Goal: Transaction & Acquisition: Book appointment/travel/reservation

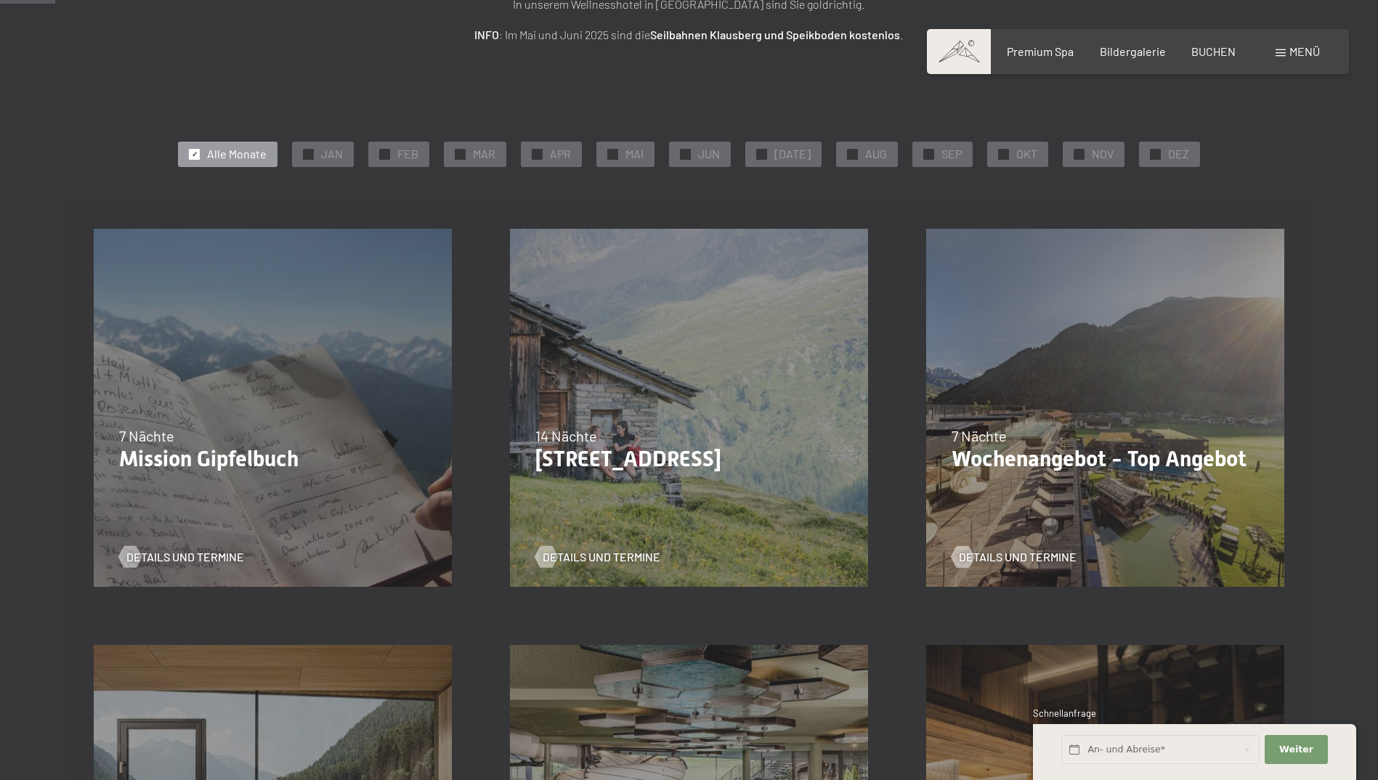
scroll to position [508, 0]
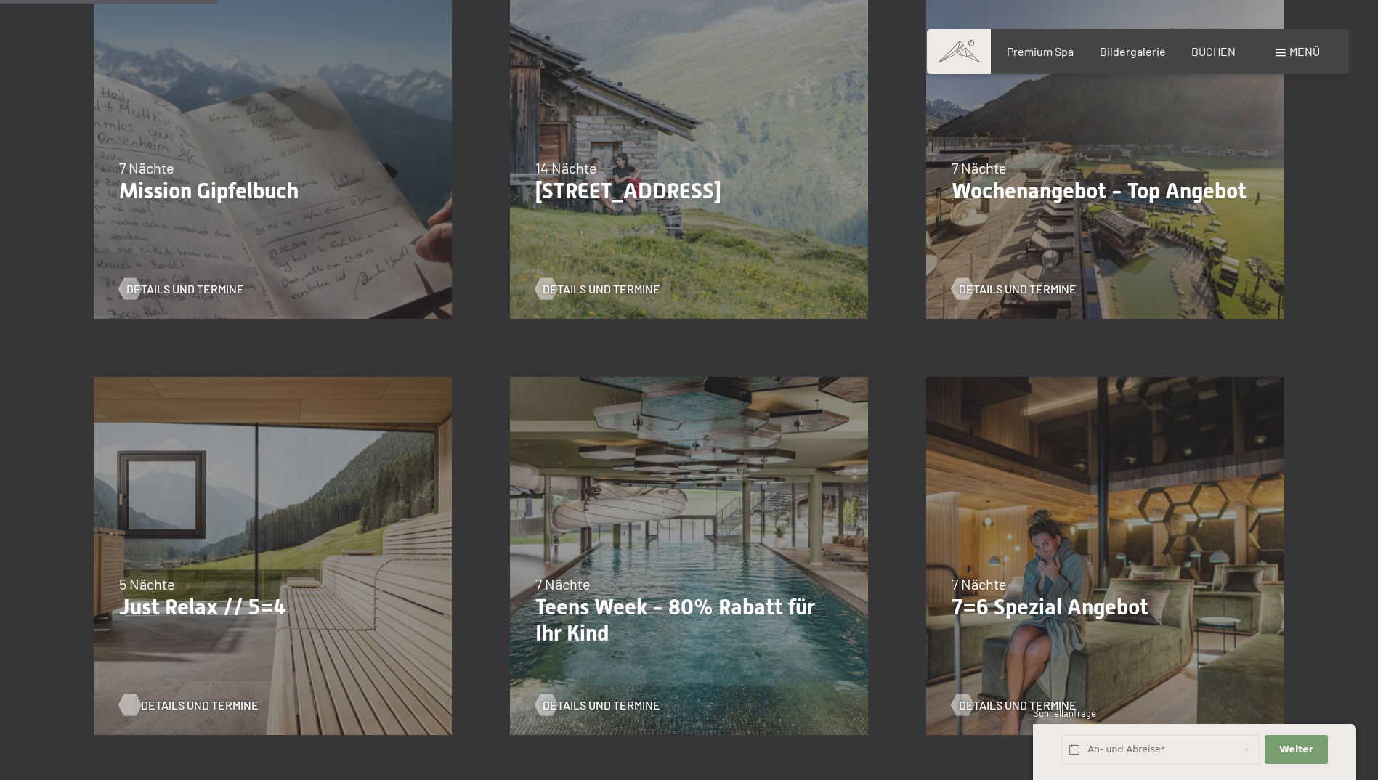
click at [173, 707] on span "Details und Termine" at bounding box center [200, 705] width 118 height 16
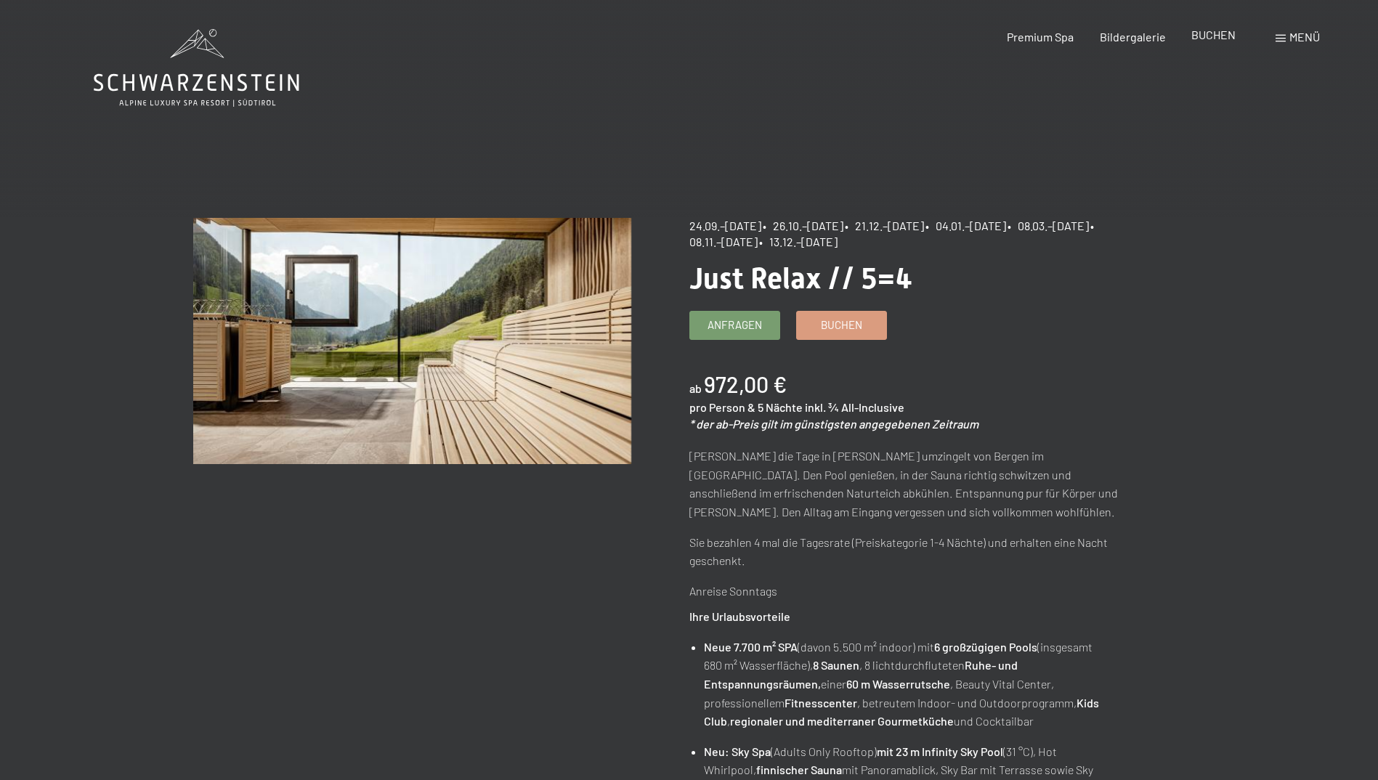
click at [1219, 33] on span "BUCHEN" at bounding box center [1213, 35] width 44 height 14
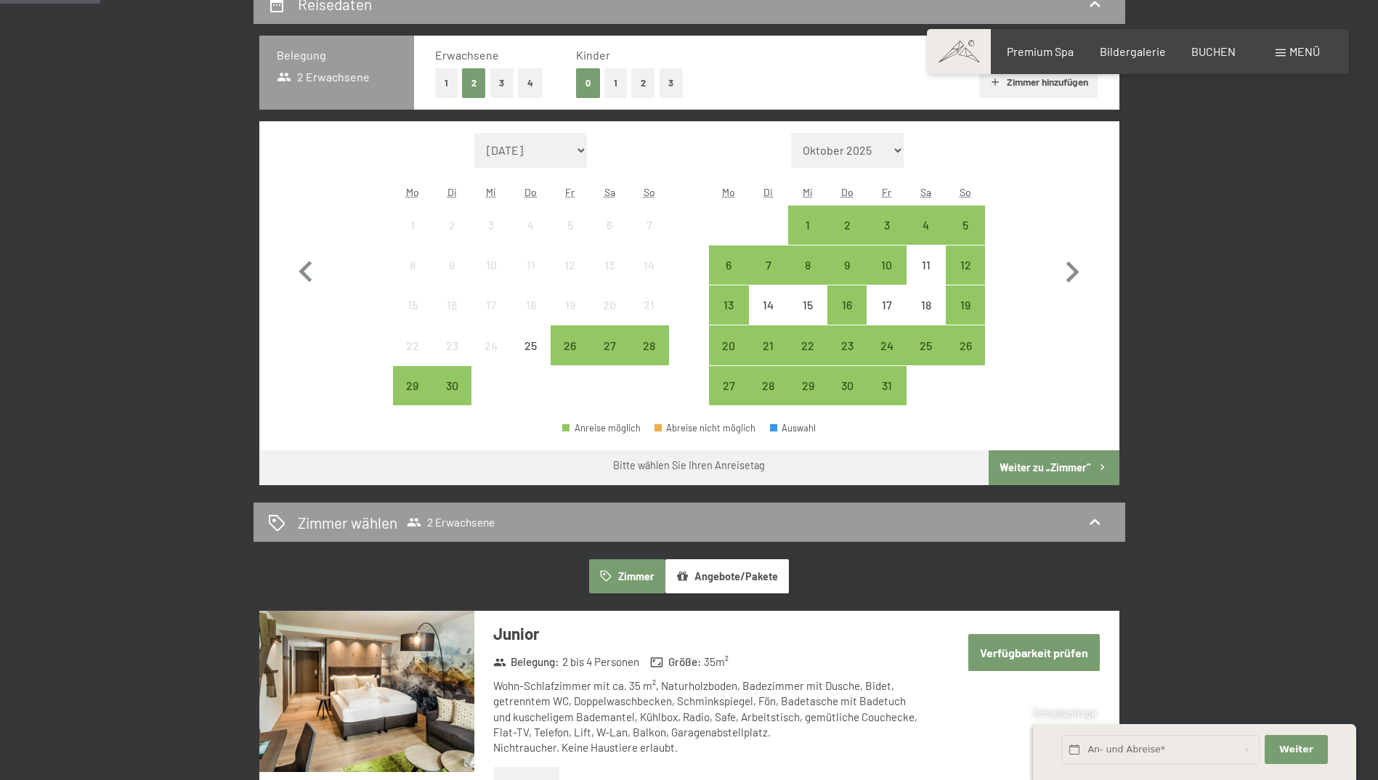
scroll to position [363, 0]
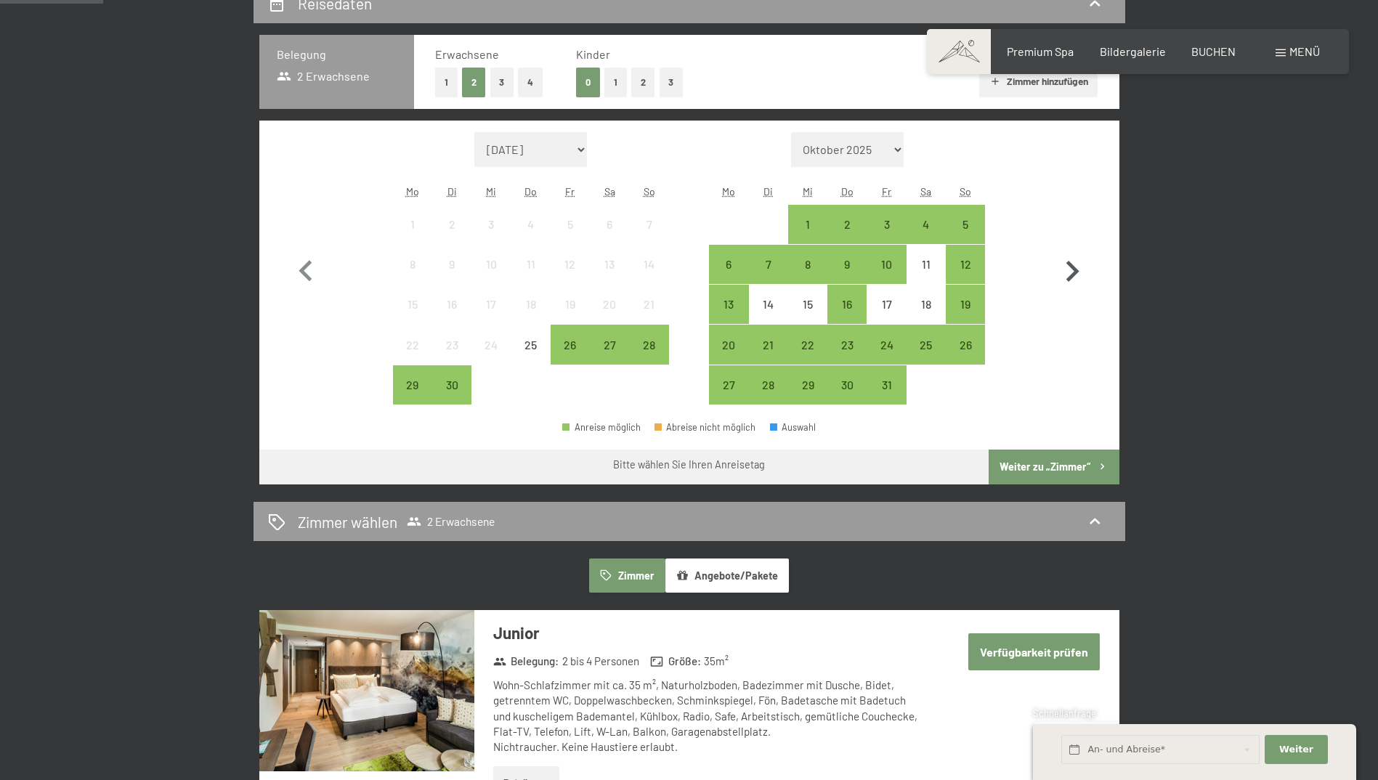
click at [1075, 277] on icon "button" at bounding box center [1072, 272] width 42 height 42
select select "2025-10-01"
select select "2025-11-01"
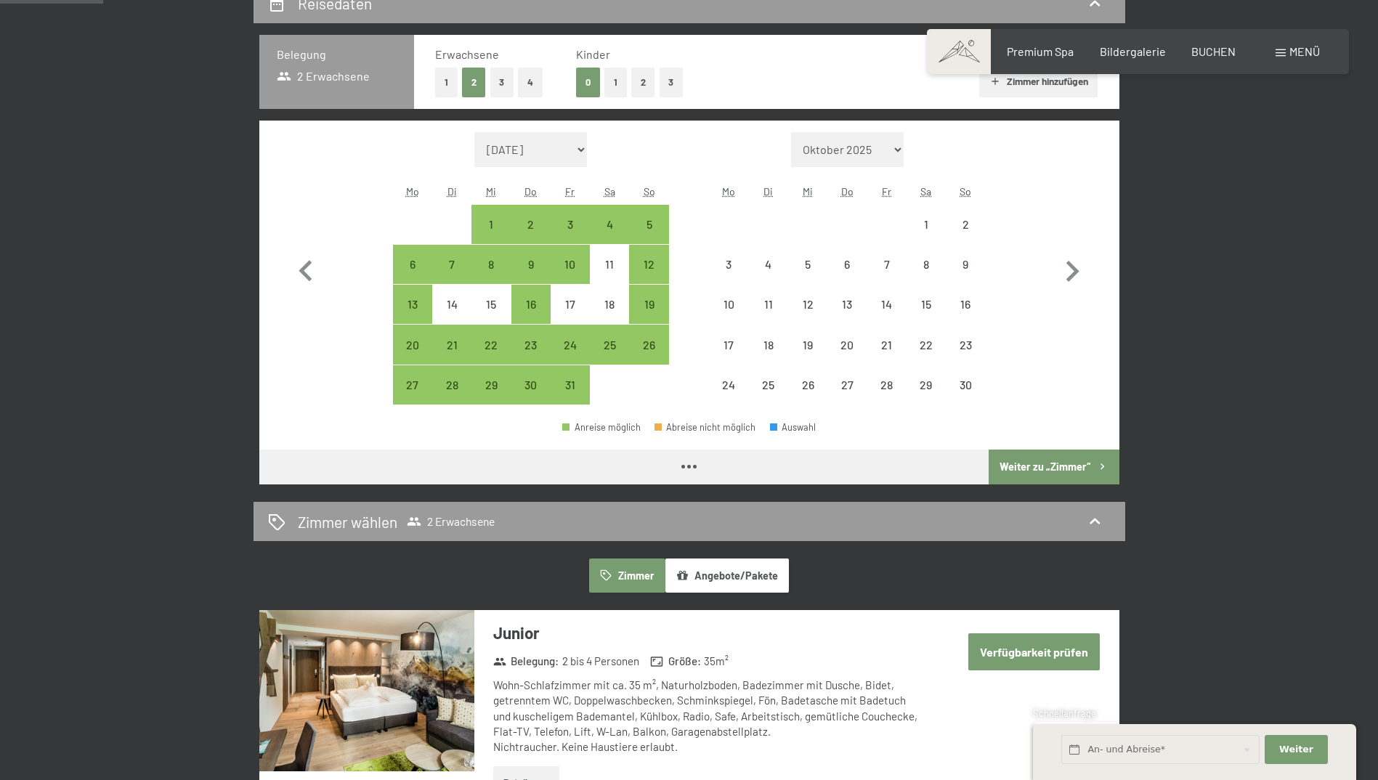
select select "2025-10-01"
select select "2025-11-01"
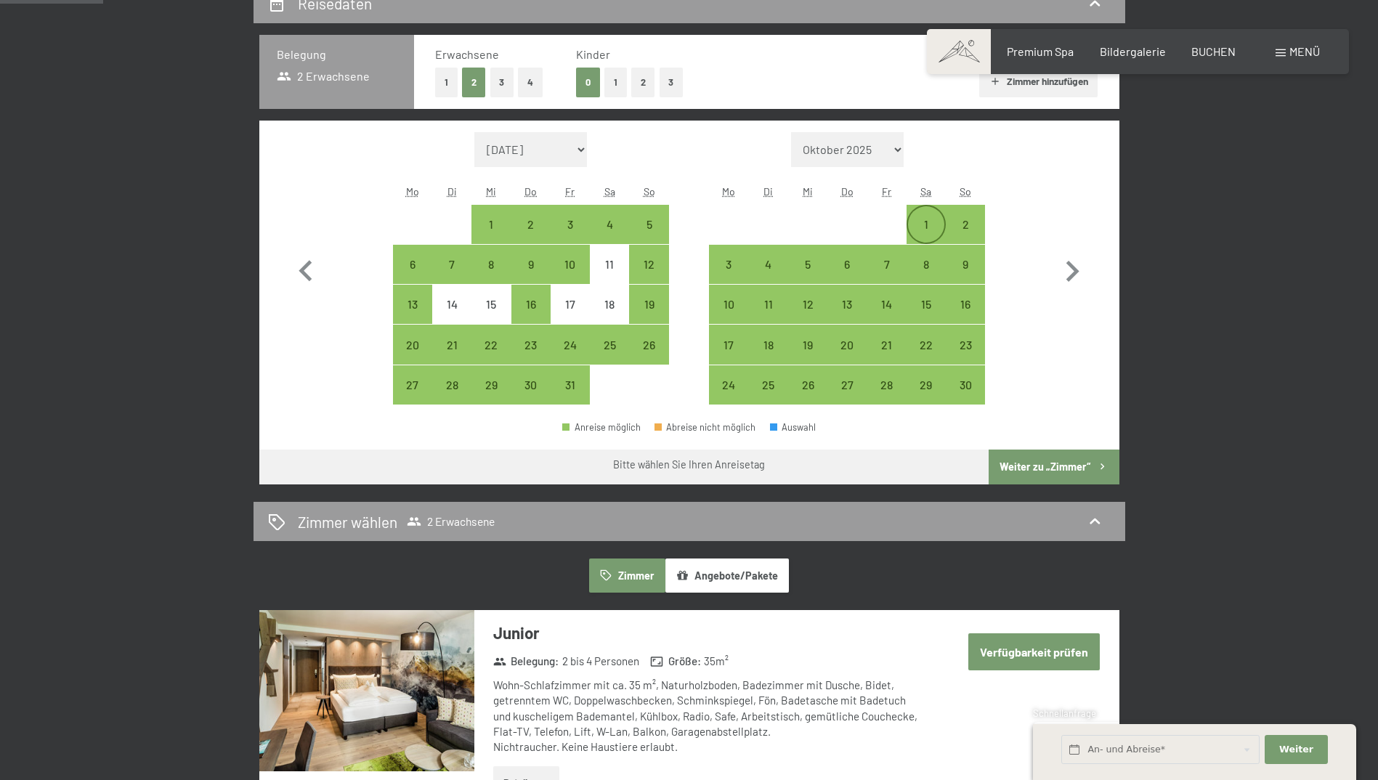
click at [920, 227] on div "1" at bounding box center [926, 237] width 36 height 36
select select "2025-10-01"
select select "2025-11-01"
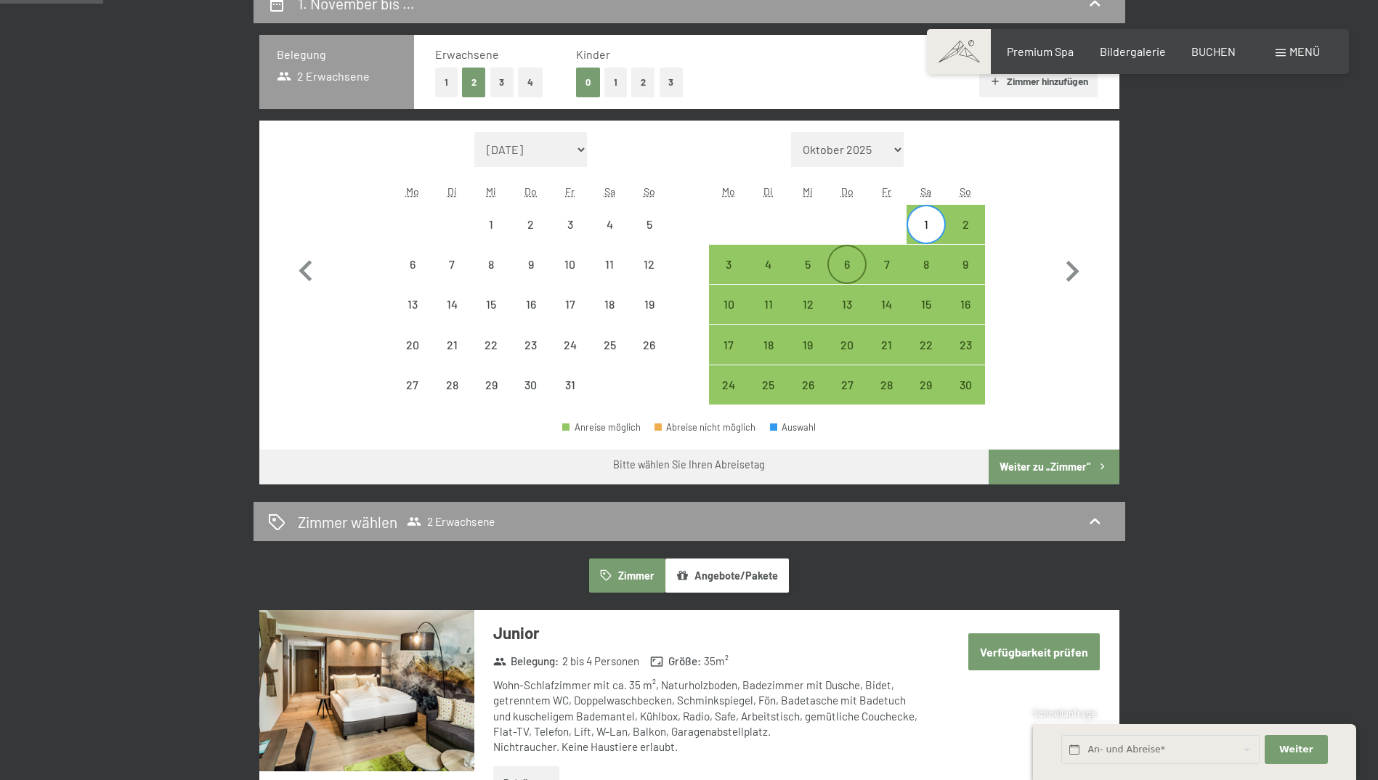
click at [842, 267] on div "6" at bounding box center [847, 277] width 36 height 36
select select "2025-10-01"
select select "2025-11-01"
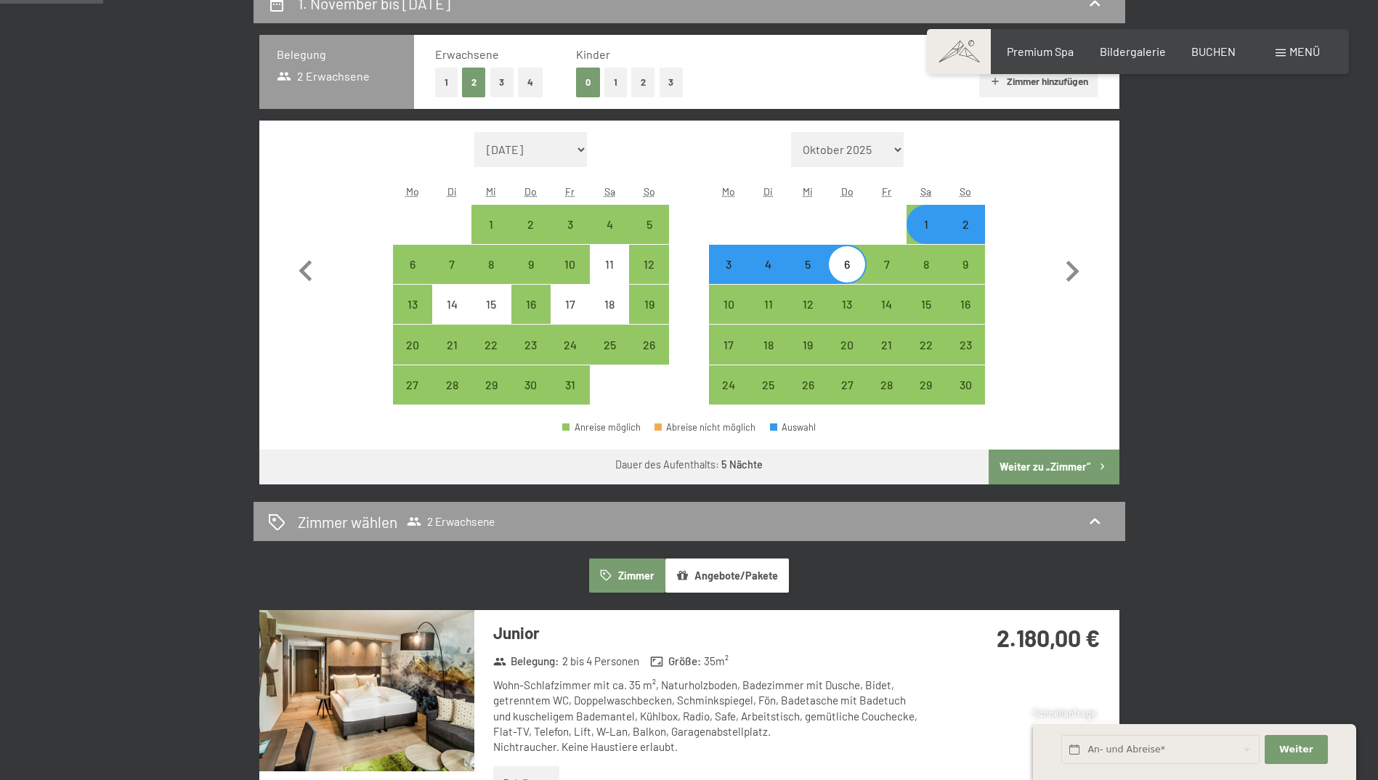
click at [1046, 465] on button "Weiter zu „Zimmer“" at bounding box center [1053, 467] width 130 height 35
select select "2025-10-01"
select select "2025-11-01"
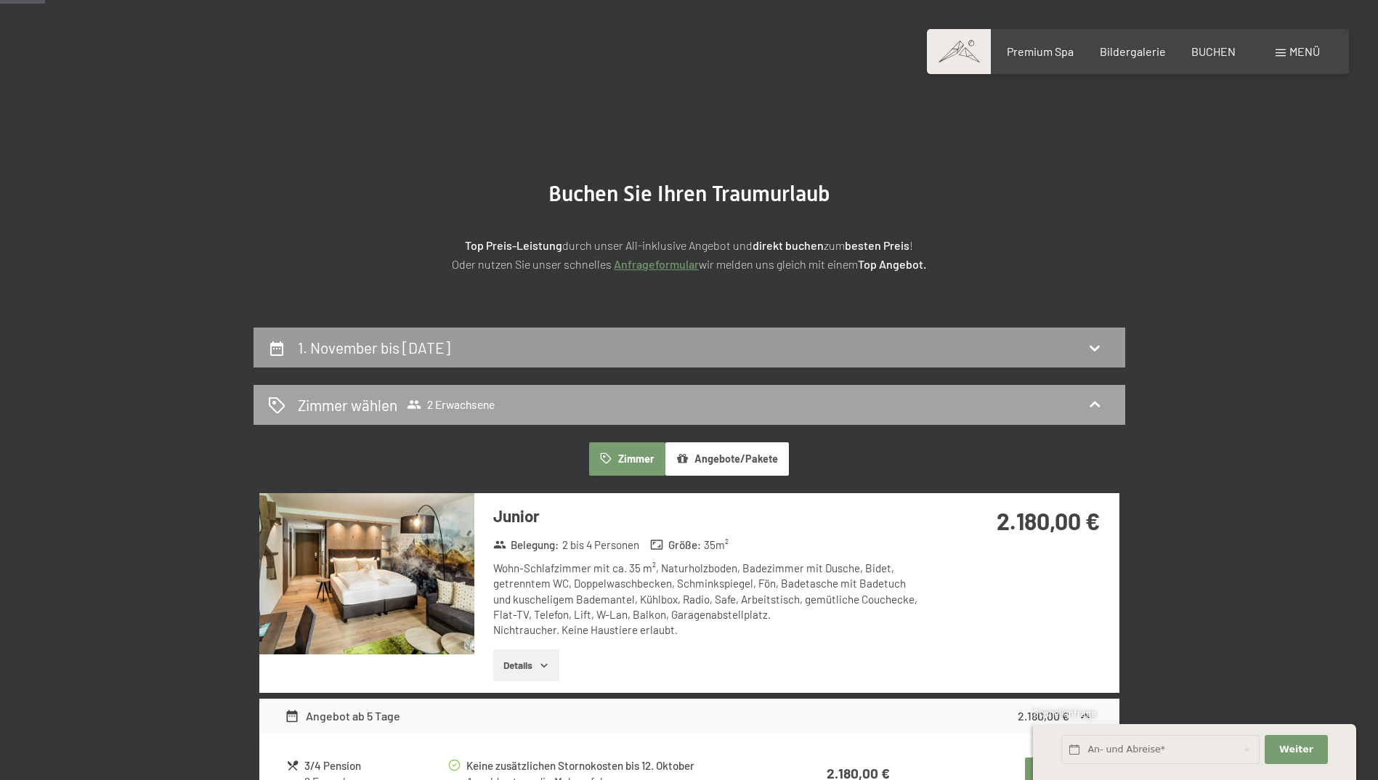
scroll to position [0, 0]
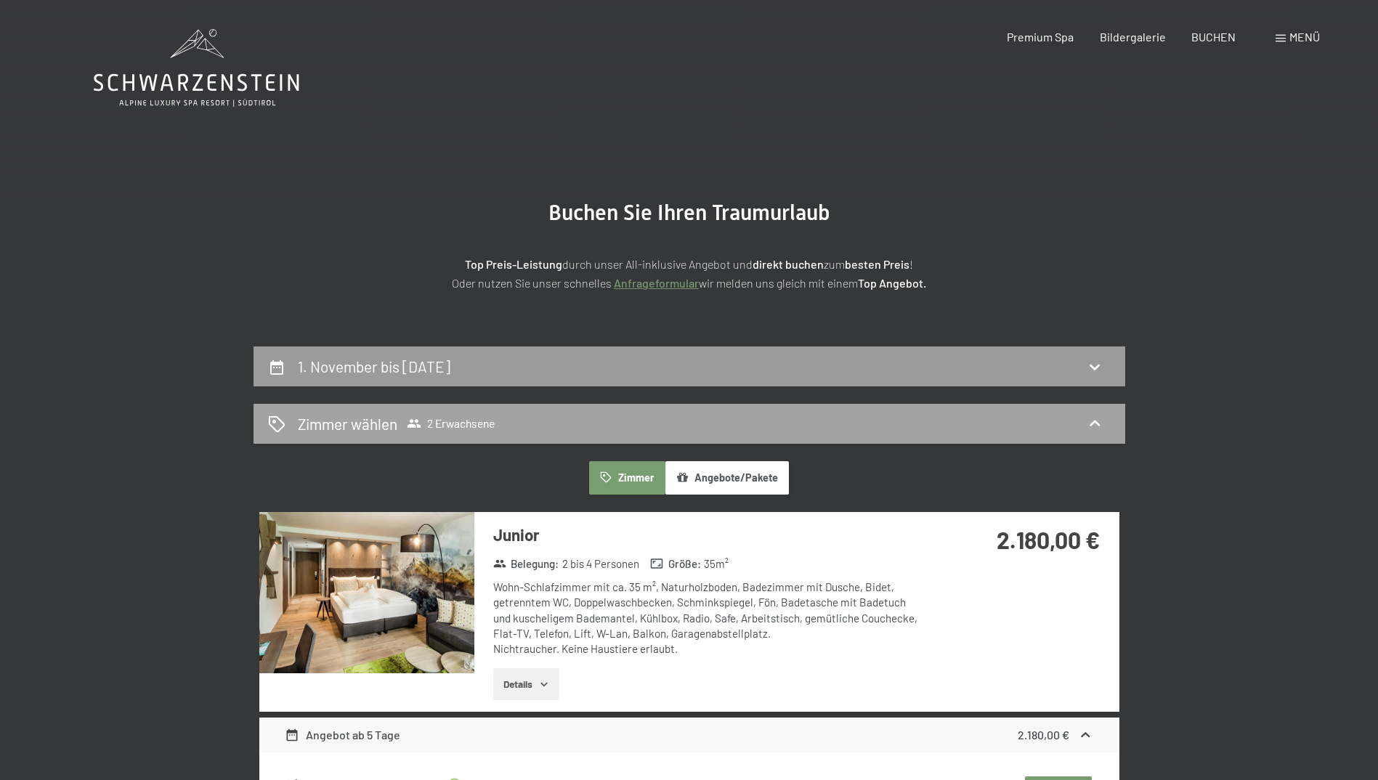
click at [473, 415] on span "Zimmer wählen 2 Erwachsene" at bounding box center [396, 423] width 197 height 21
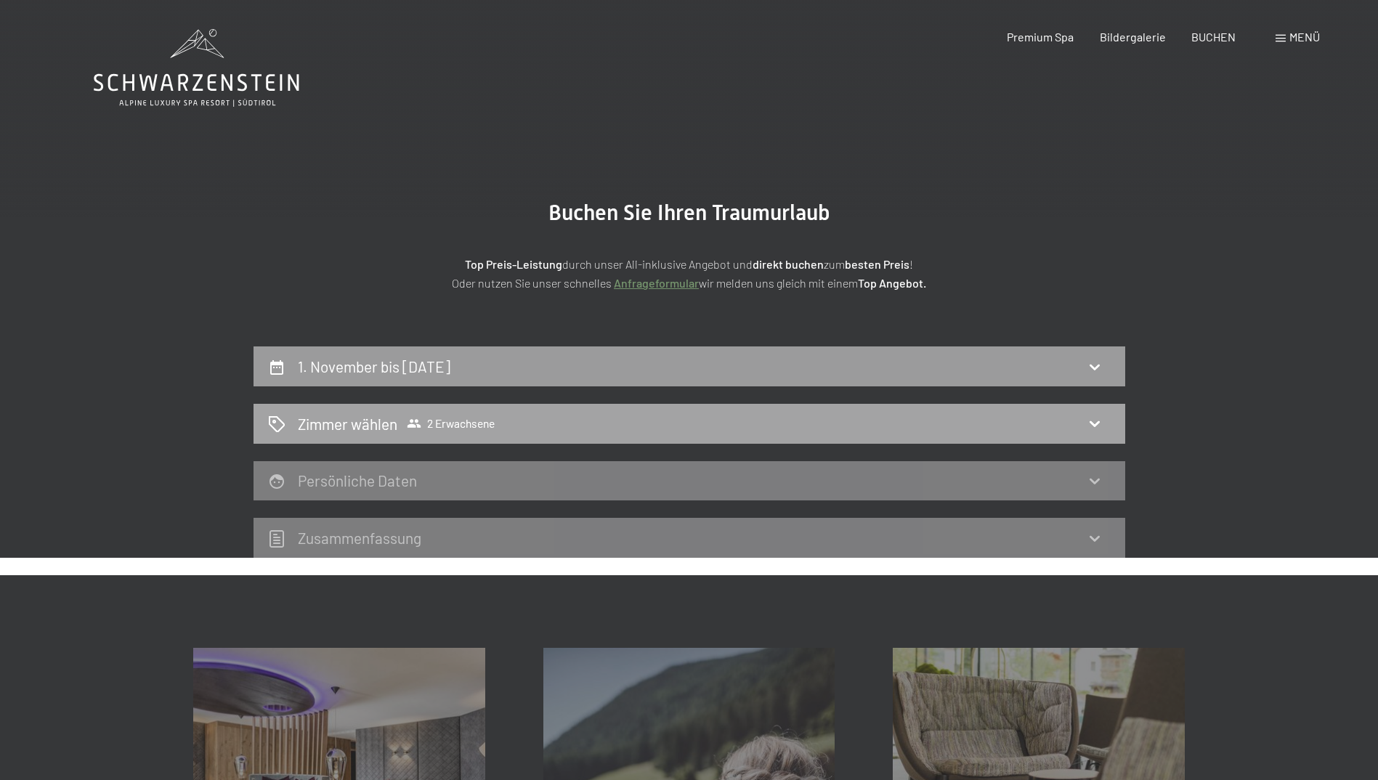
click at [1096, 425] on icon at bounding box center [1094, 423] width 17 height 17
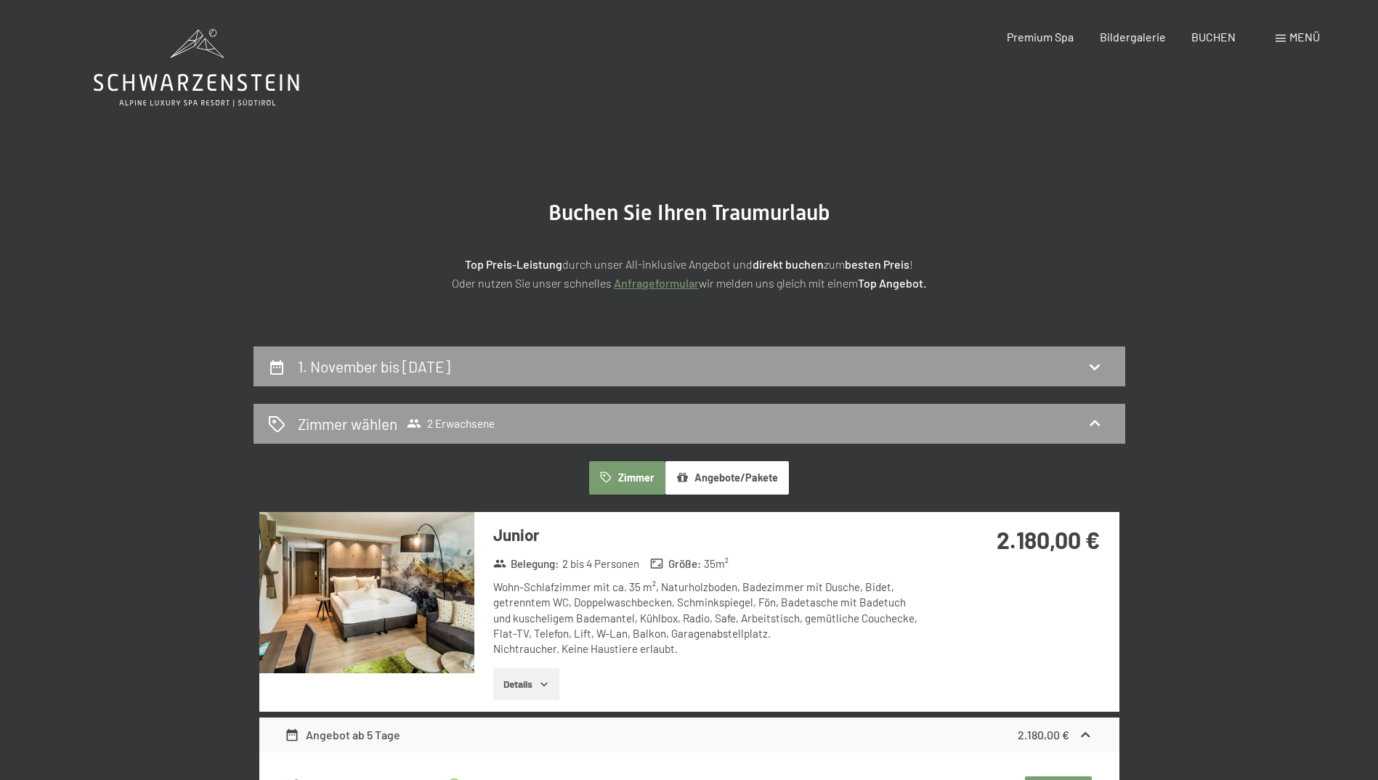
click at [910, 462] on div "Zimmer Angebote/Pakete" at bounding box center [689, 477] width 860 height 33
click at [325, 425] on h2 "Zimmer wählen" at bounding box center [347, 423] width 99 height 21
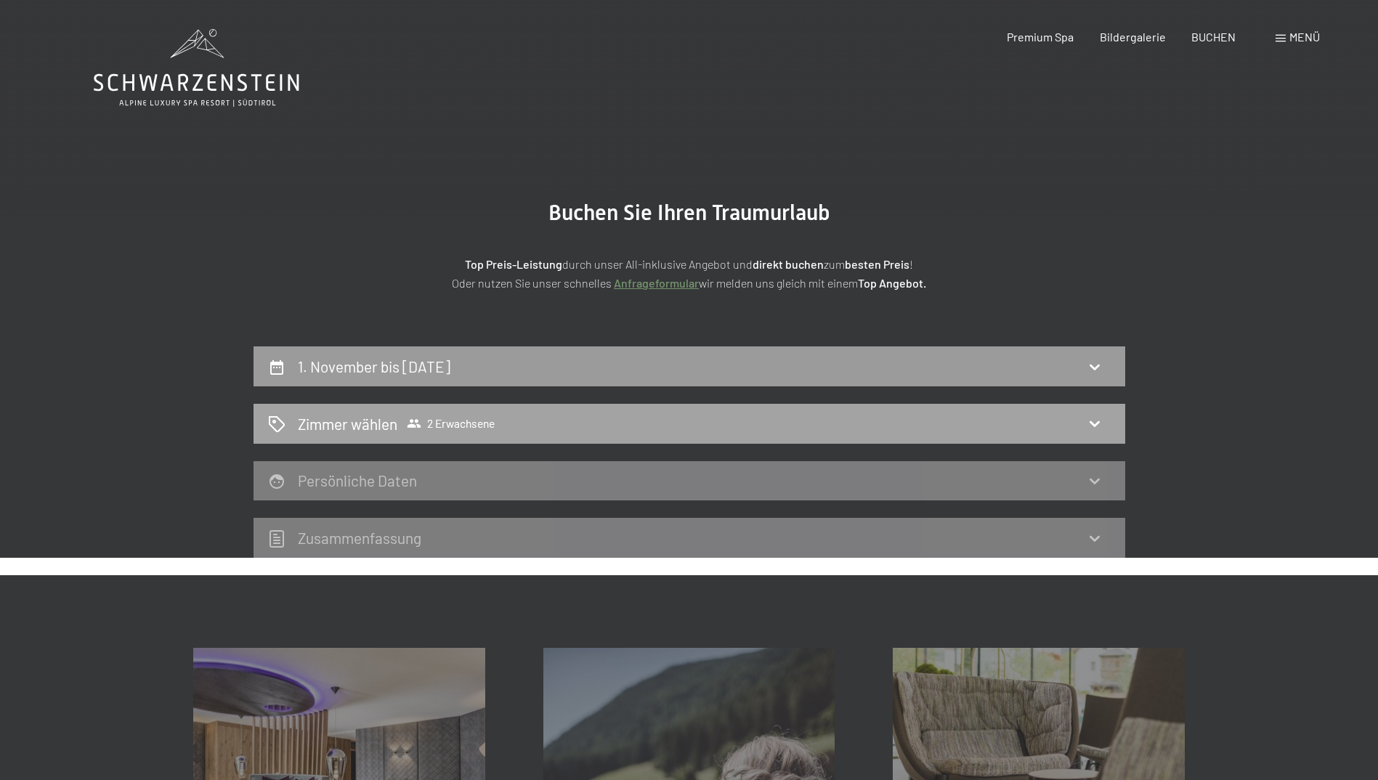
click at [452, 423] on span "2 Erwachsene" at bounding box center [451, 423] width 88 height 15
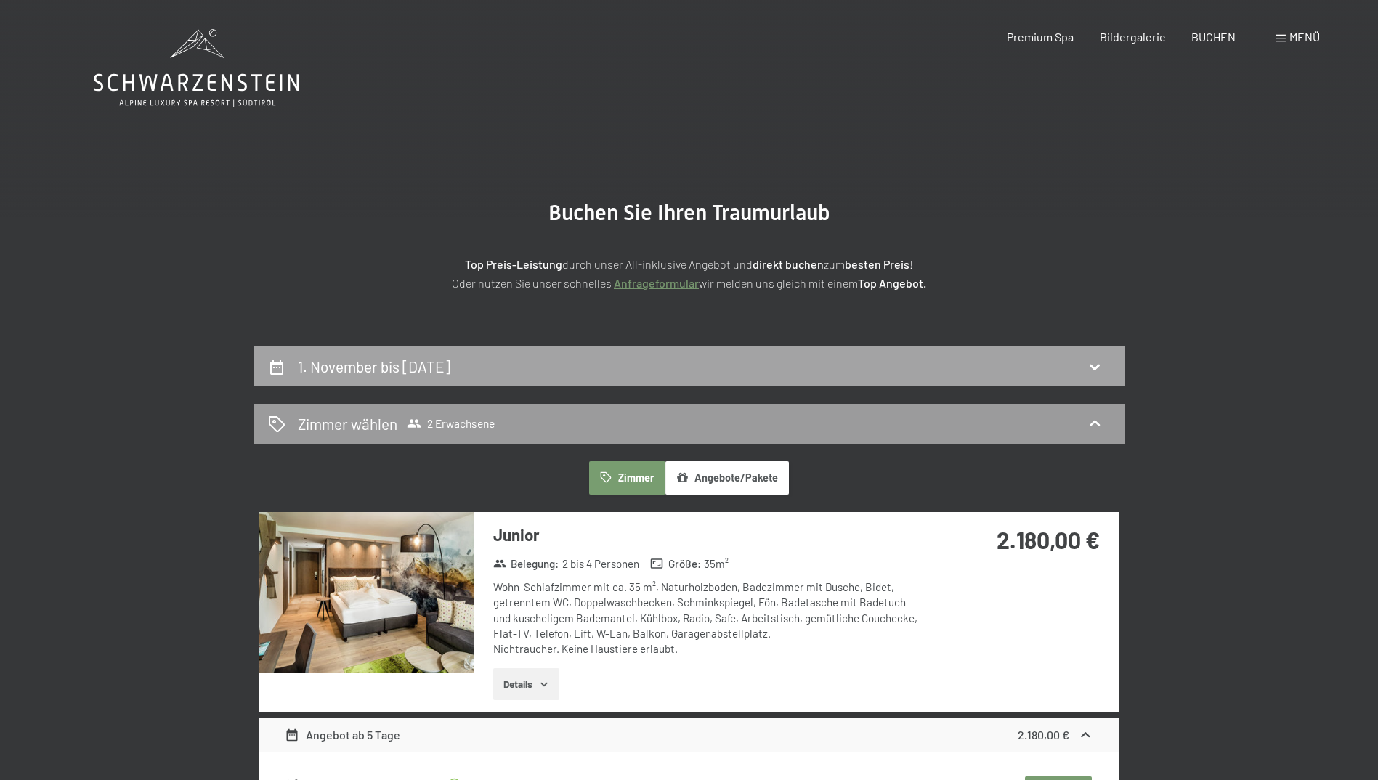
click at [450, 368] on h2 "1. November bis 6. November 2025" at bounding box center [374, 366] width 153 height 18
select select "2025-10-01"
select select "2025-11-01"
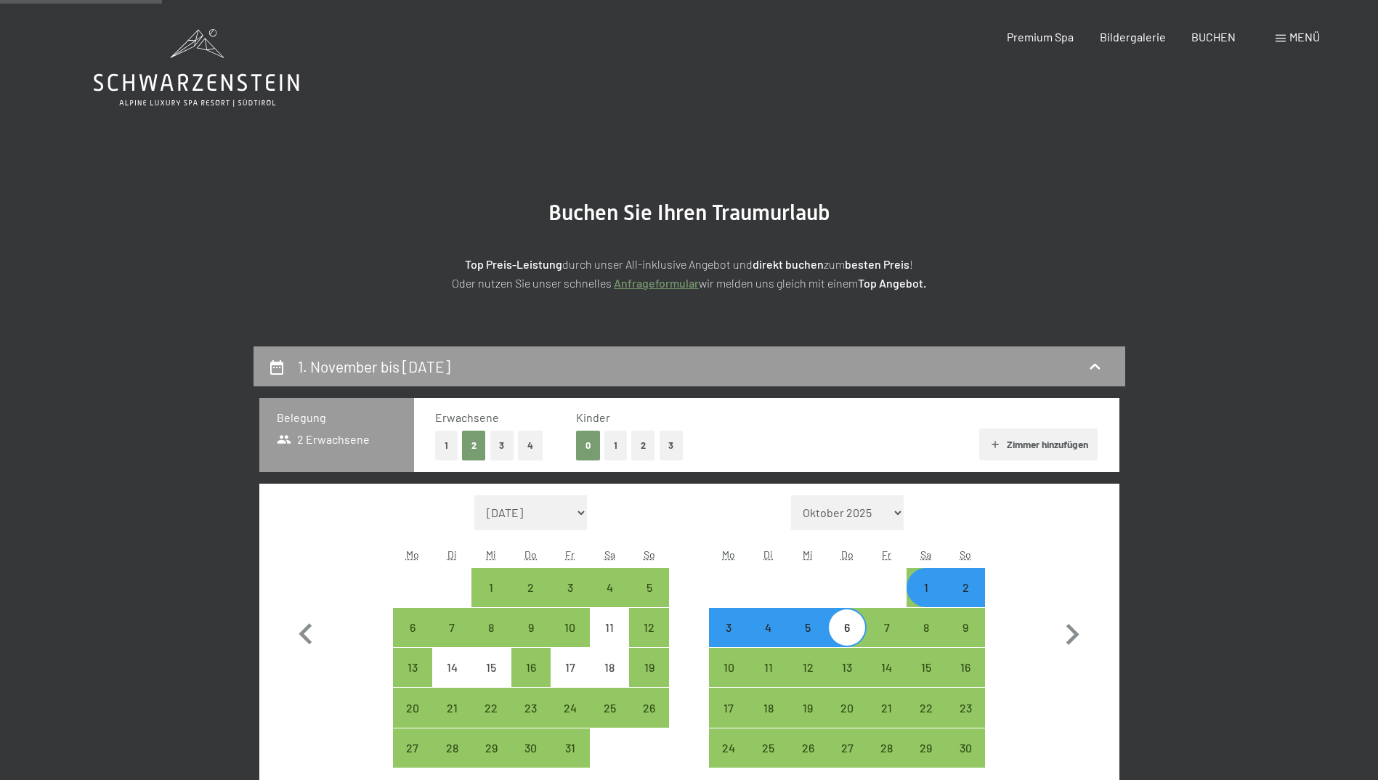
scroll to position [346, 0]
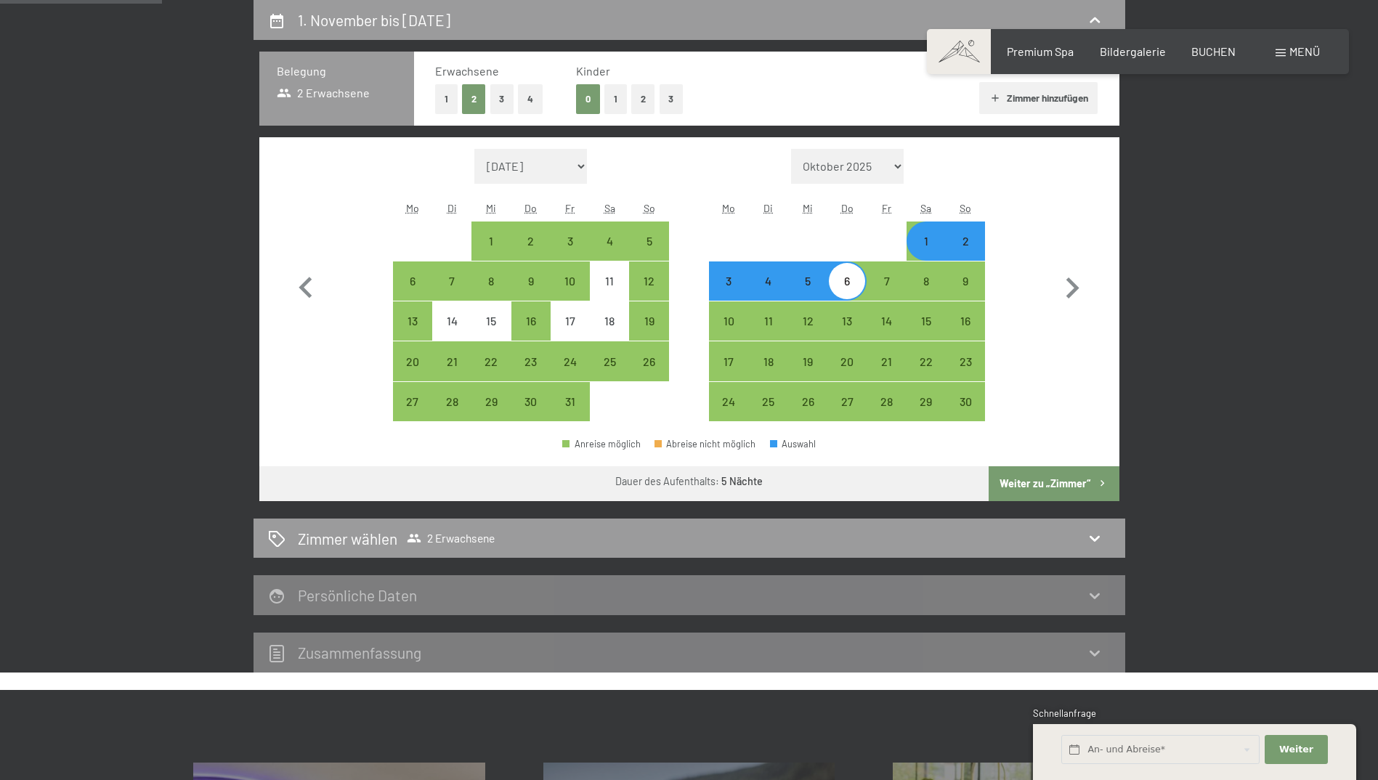
click at [625, 102] on button "1" at bounding box center [615, 99] width 23 height 30
select select "2025-10-01"
select select "2025-11-01"
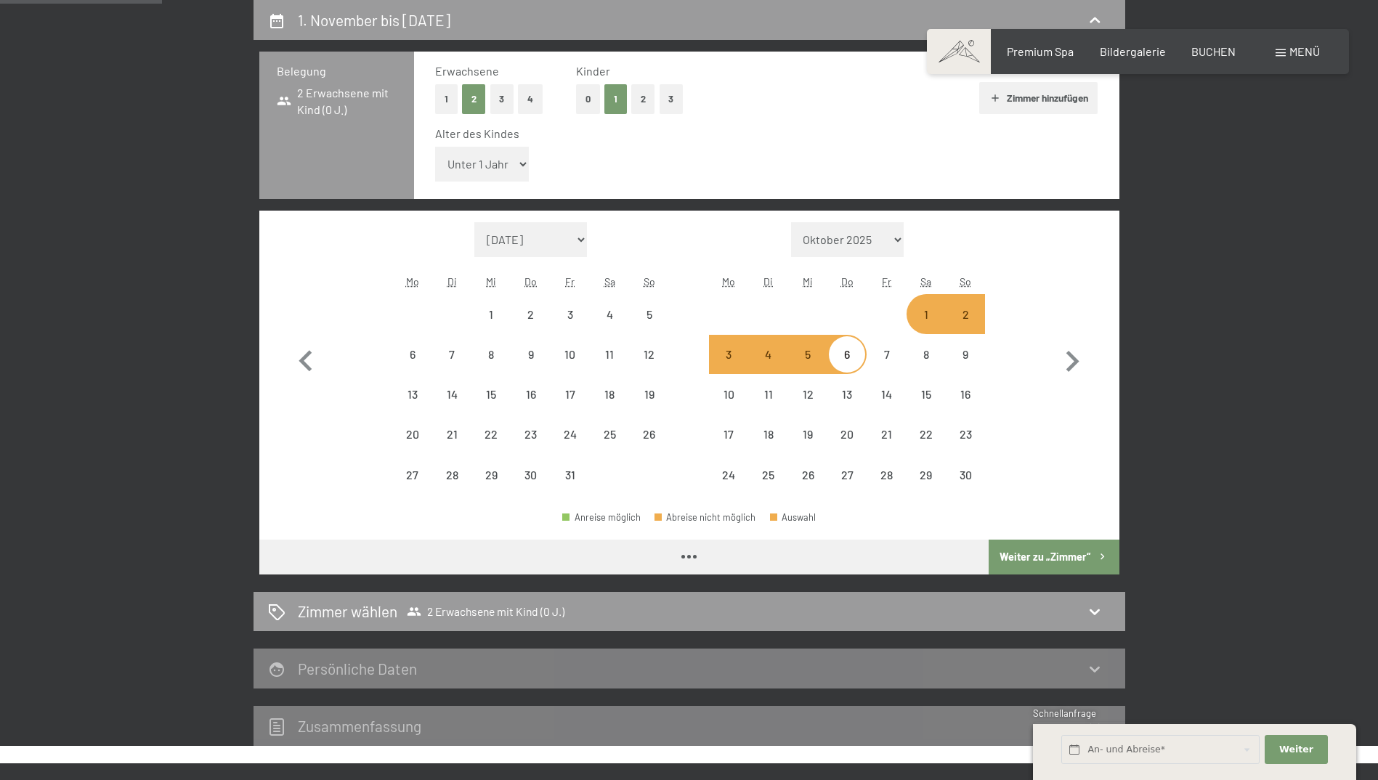
select select "2025-10-01"
select select "2025-11-01"
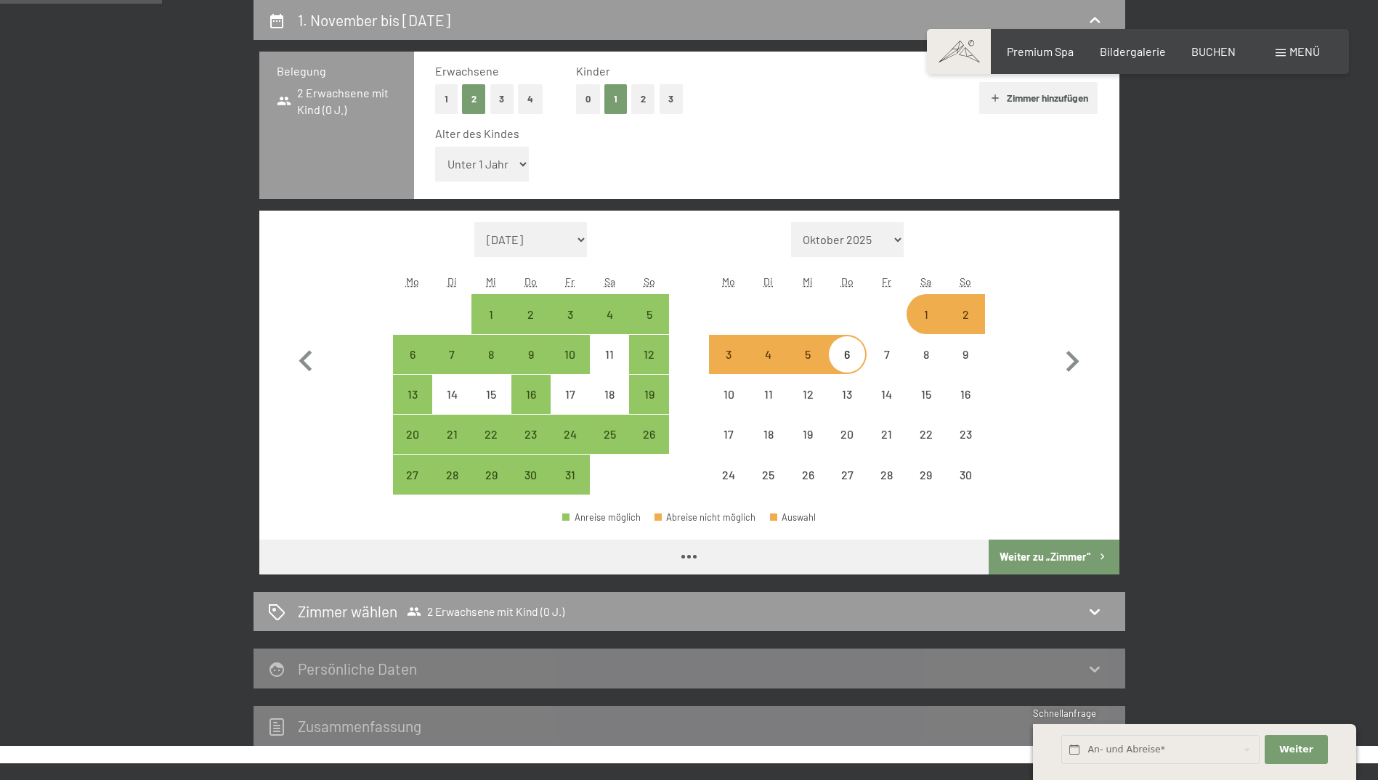
click at [489, 166] on select "Unter 1 Jahr 1 Jahr 2 Jahre 3 Jahre 4 Jahre 5 Jahre 6 Jahre 7 Jahre 8 Jahre 9 J…" at bounding box center [482, 164] width 94 height 35
select select "2025-10-01"
select select "2025-11-01"
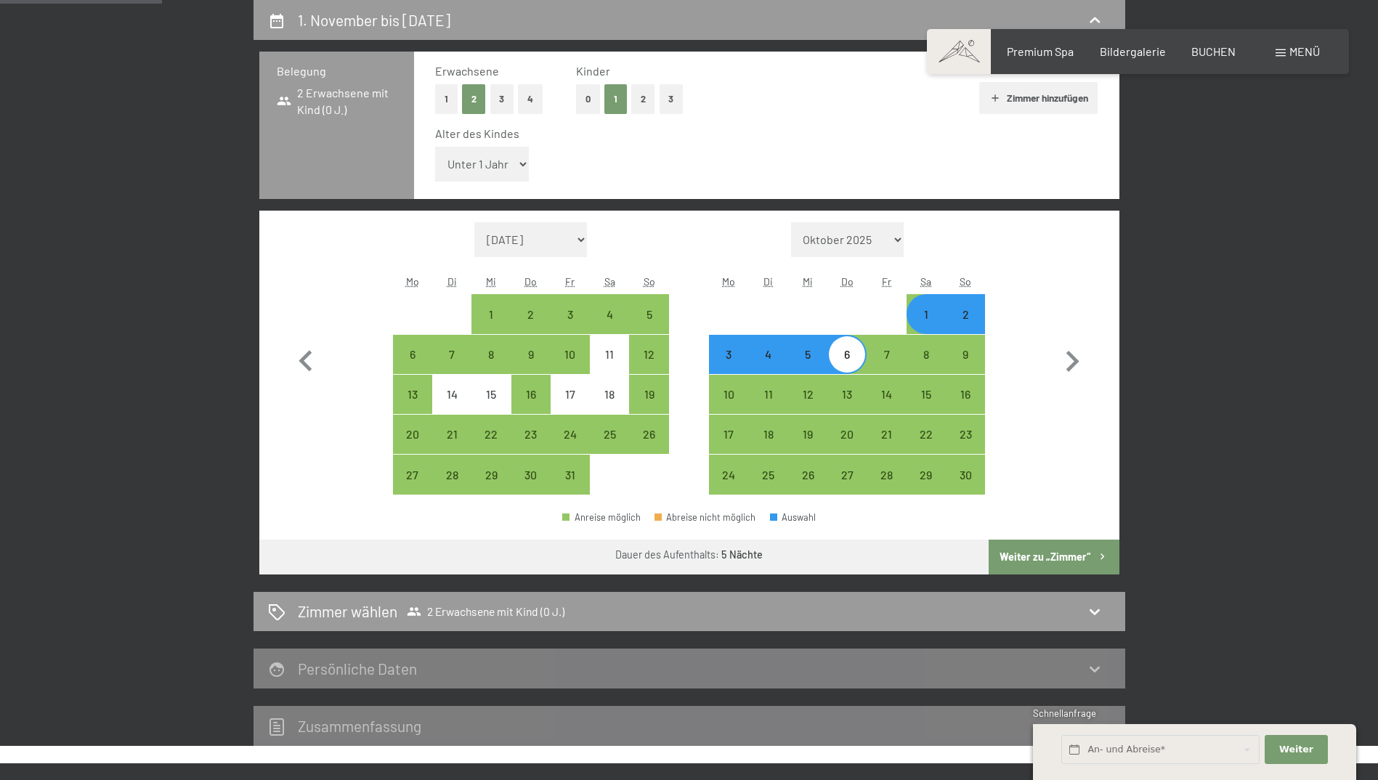
select select "13"
click at [435, 147] on select "Unter 1 Jahr 1 Jahr 2 Jahre 3 Jahre 4 Jahre 5 Jahre 6 Jahre 7 Jahre 8 Jahre 9 J…" at bounding box center [482, 164] width 94 height 35
select select "2025-10-01"
select select "2025-11-01"
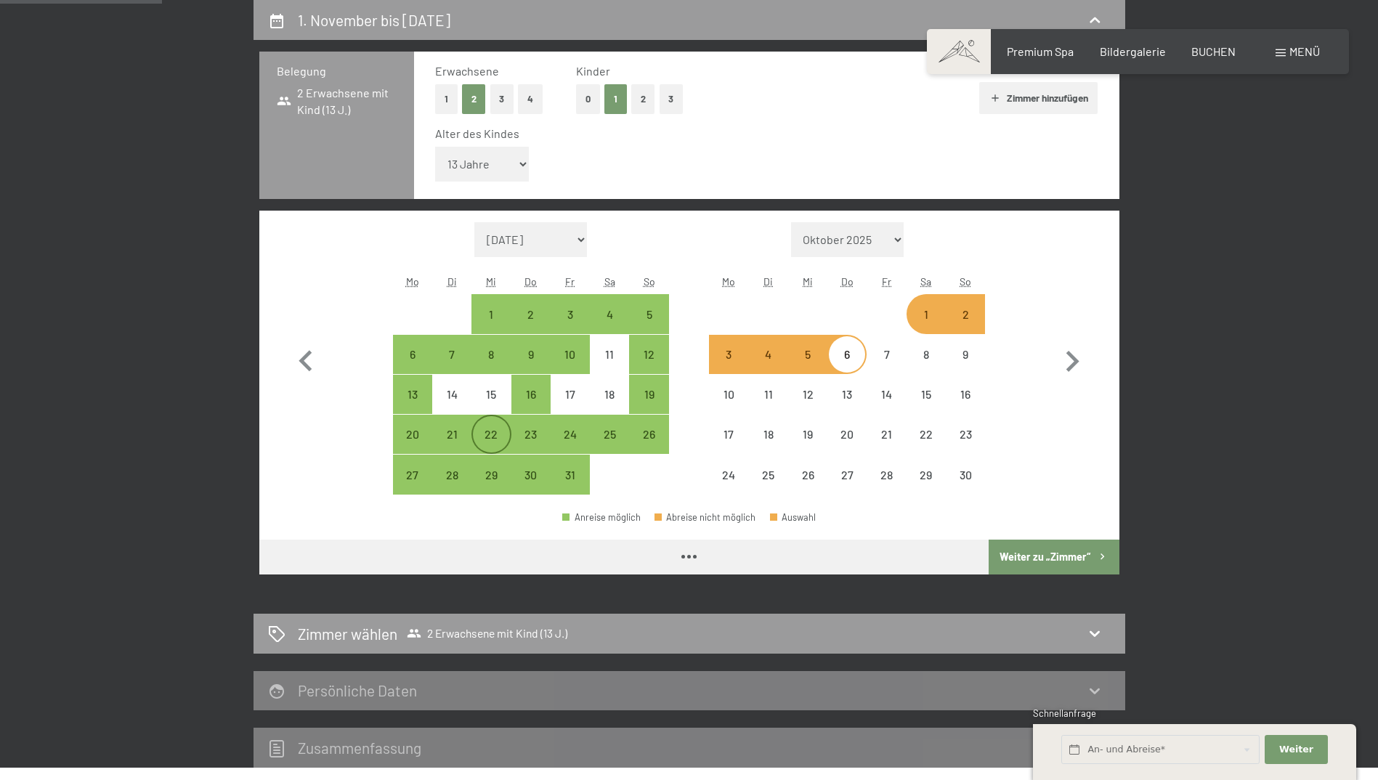
select select "2025-10-01"
select select "2025-11-01"
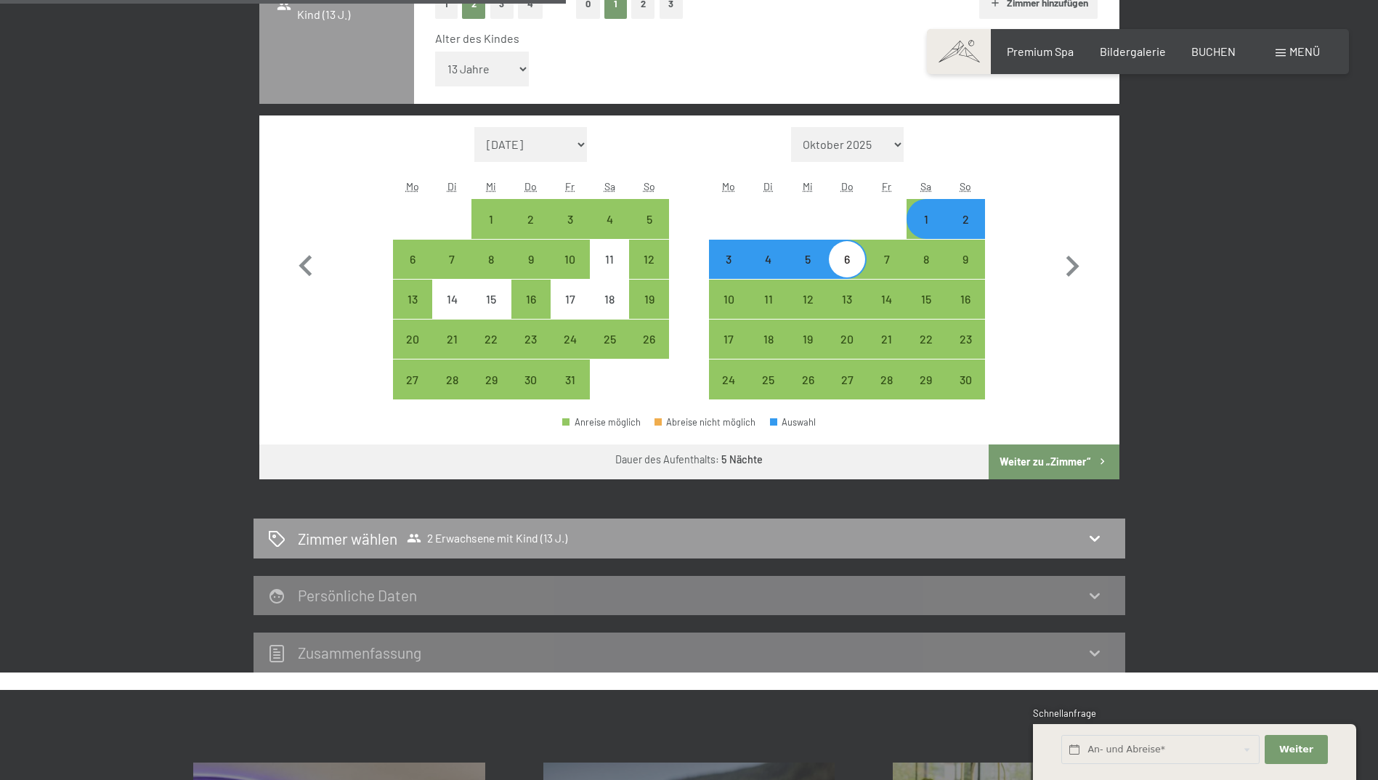
scroll to position [637, 0]
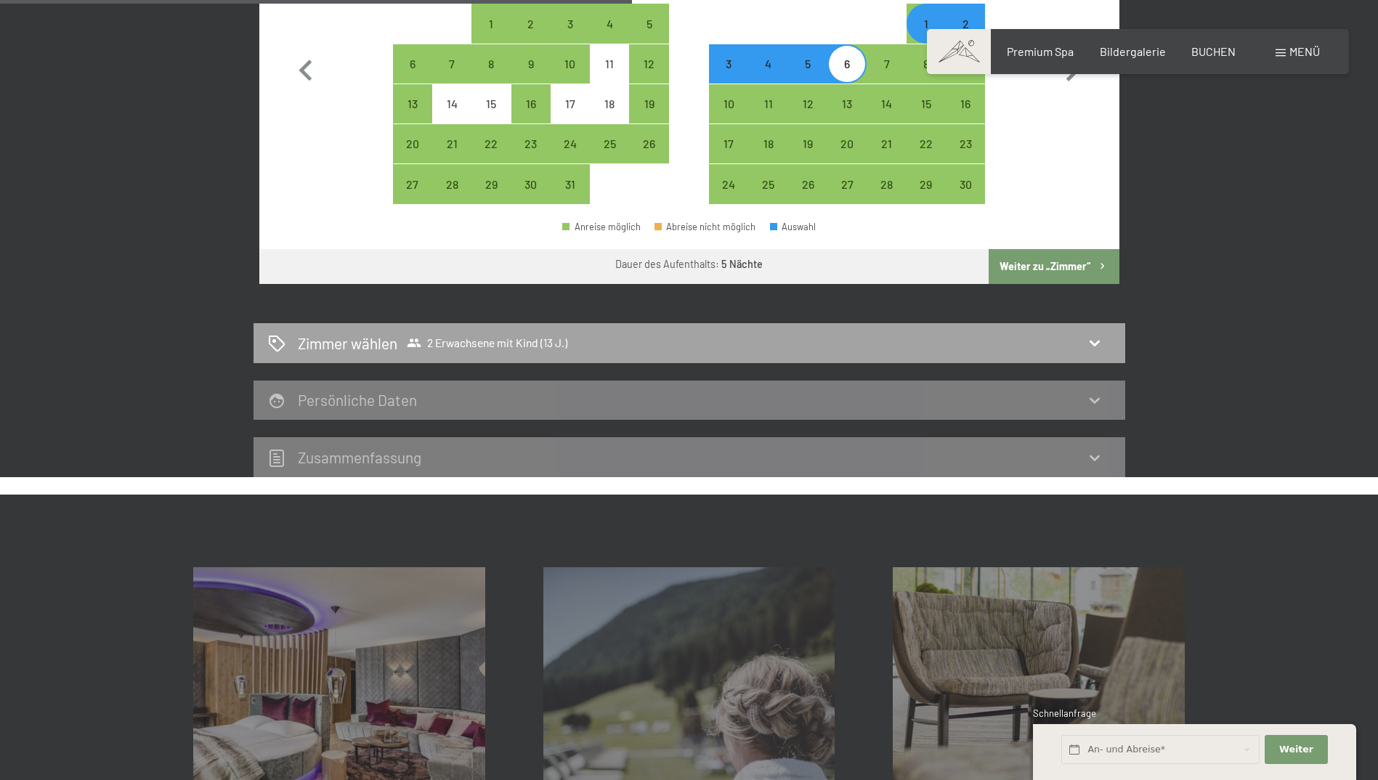
click at [449, 343] on span "2 Erwachsene mit Kind (13 J.)" at bounding box center [487, 343] width 160 height 15
select select "2025-10-01"
select select "2025-11-01"
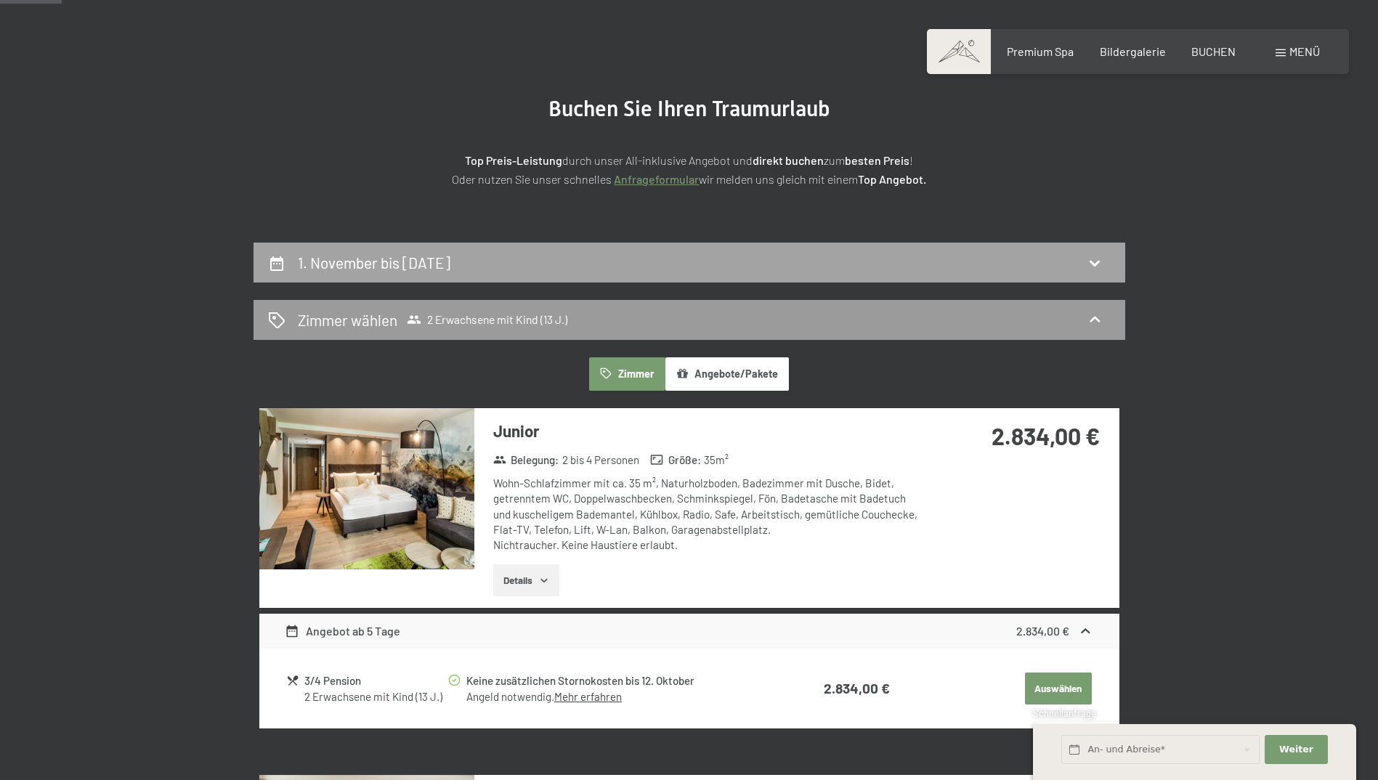
scroll to position [218, 0]
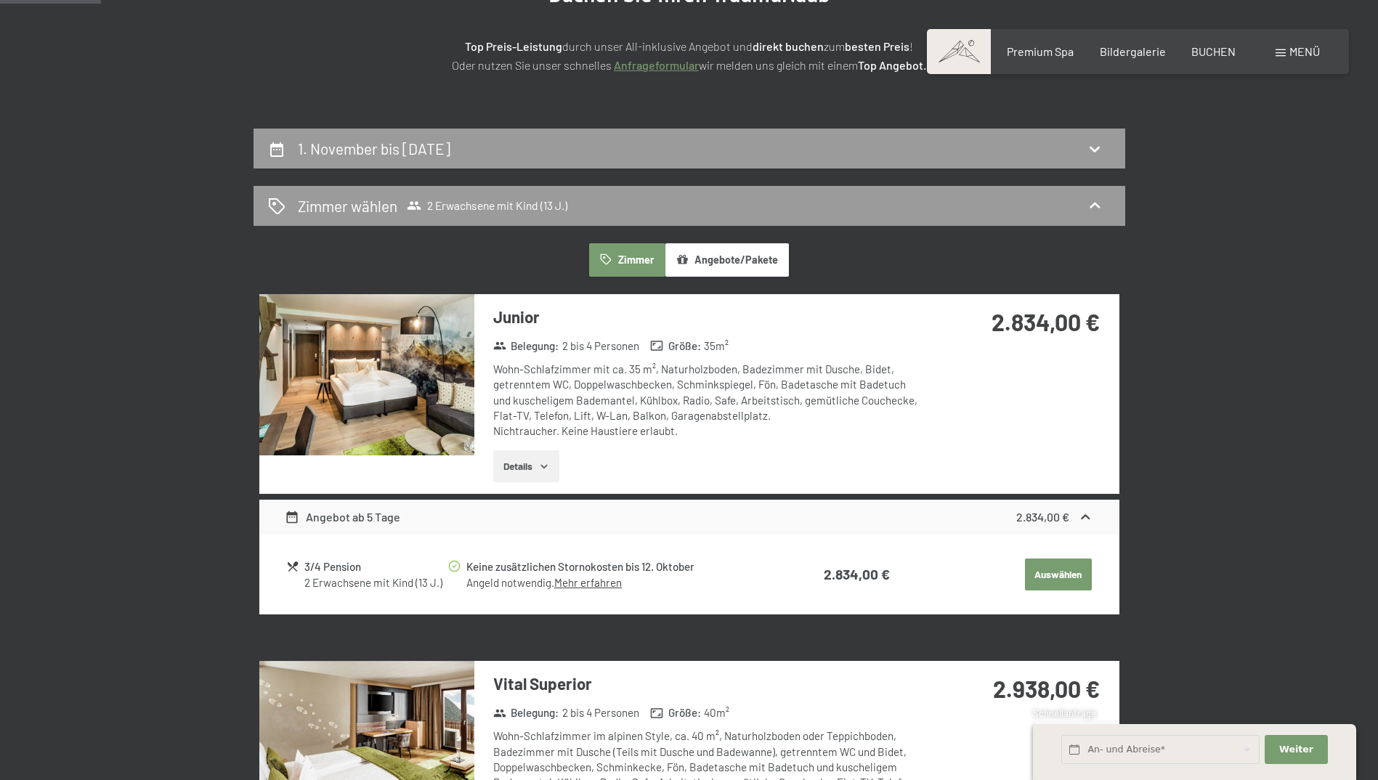
click at [459, 340] on img at bounding box center [366, 374] width 215 height 161
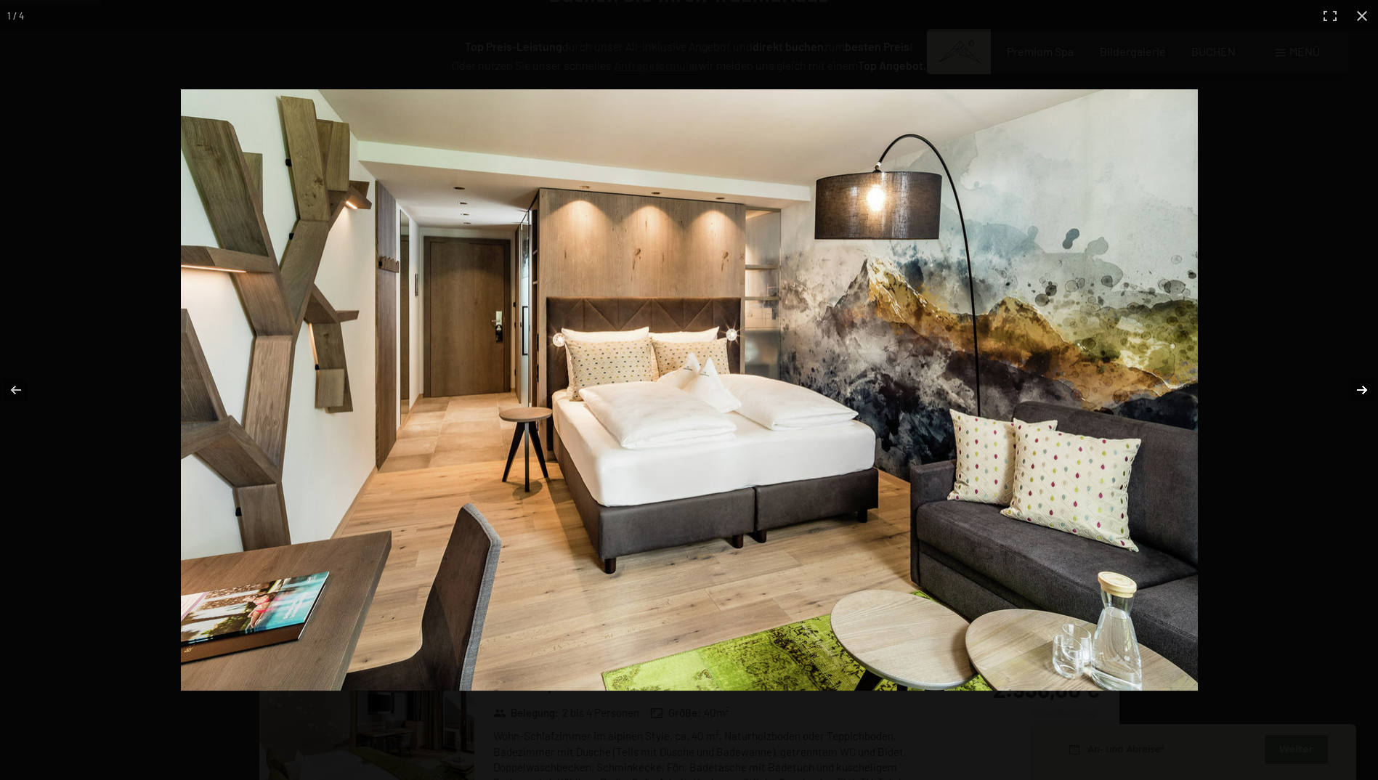
click at [1359, 389] on button "button" at bounding box center [1352, 390] width 51 height 73
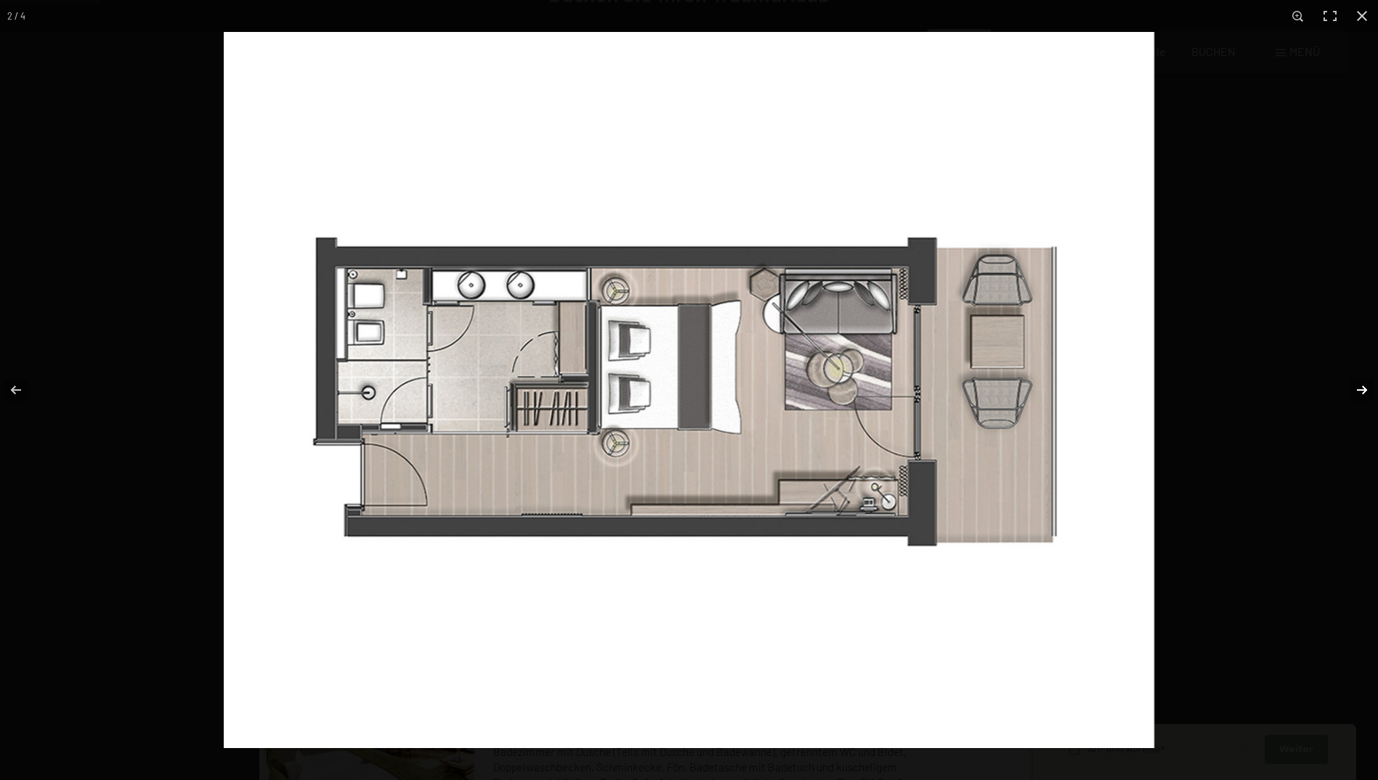
click at [1361, 391] on button "button" at bounding box center [1352, 390] width 51 height 73
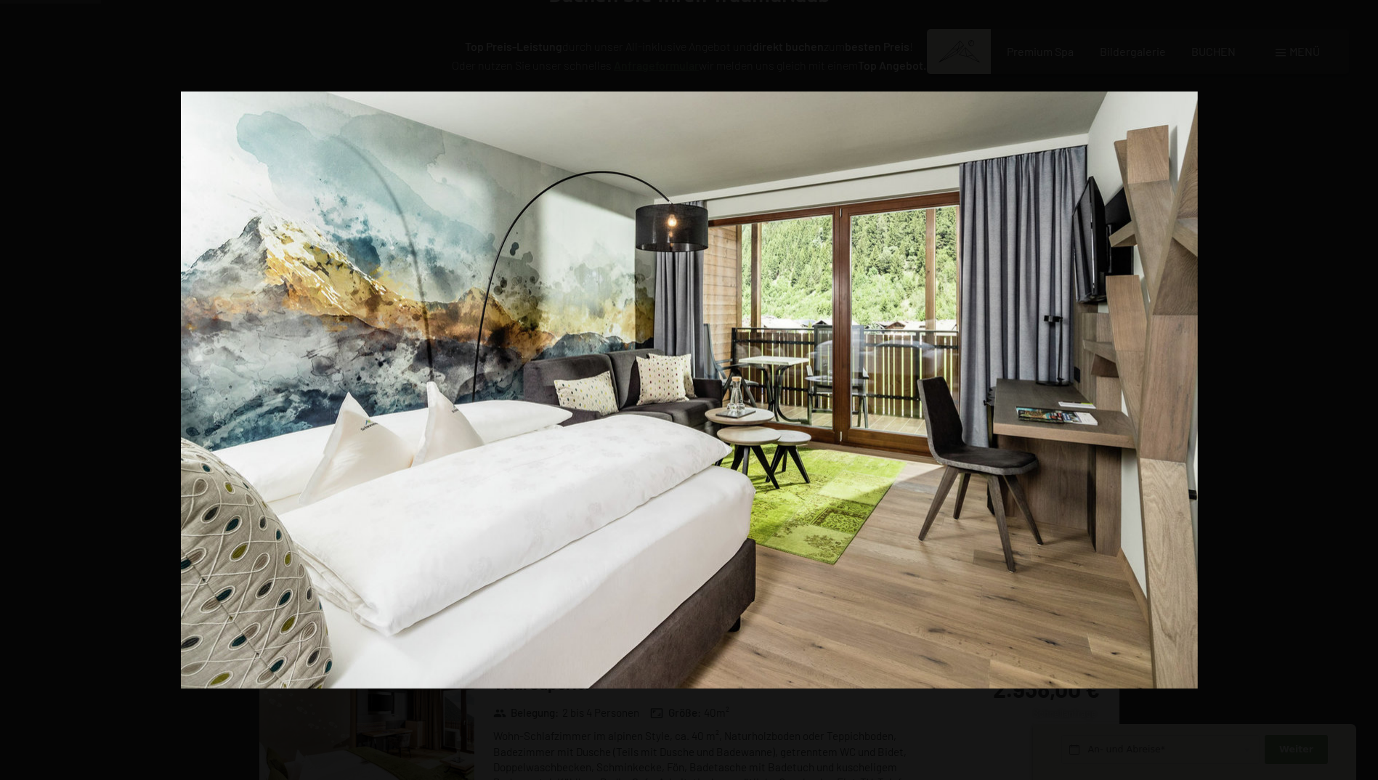
click at [1361, 391] on button "button" at bounding box center [1352, 390] width 51 height 73
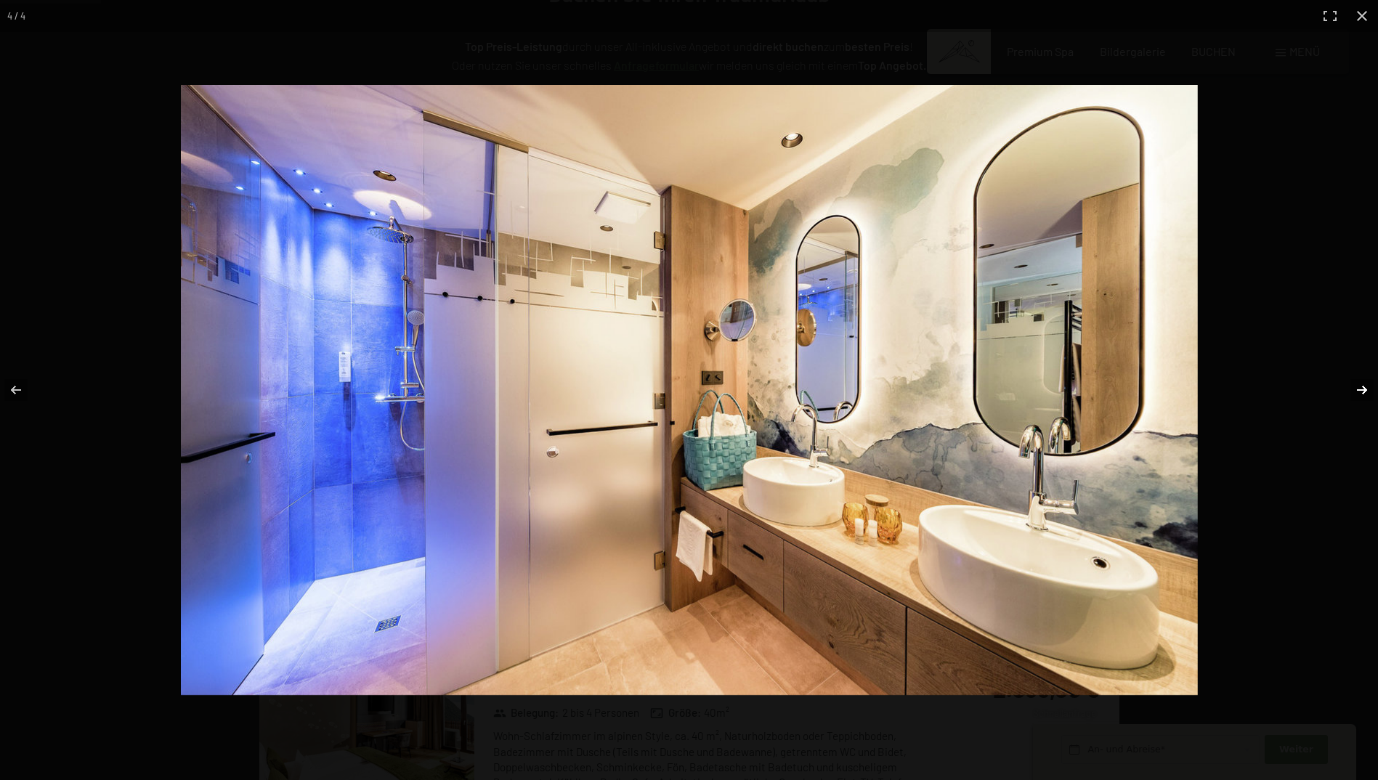
click at [1365, 396] on button "button" at bounding box center [1352, 390] width 51 height 73
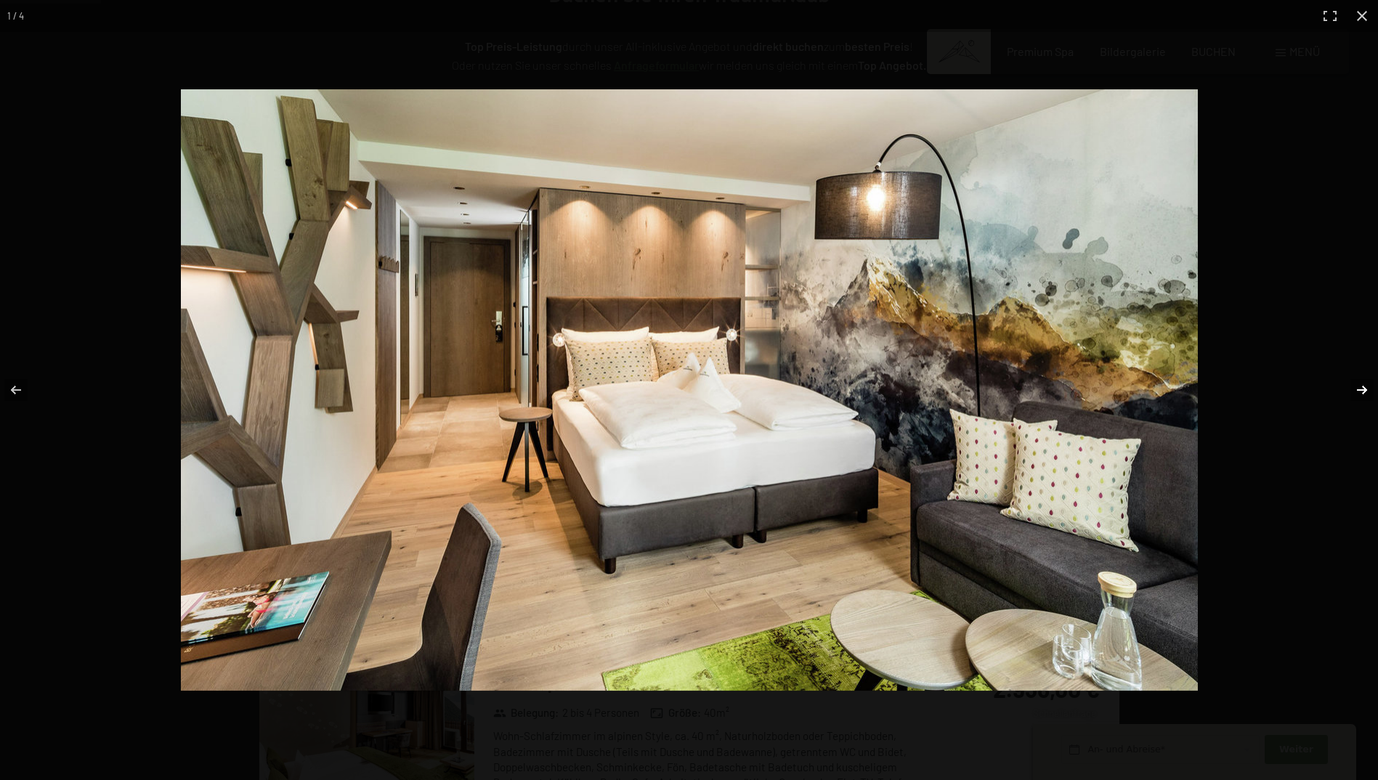
click at [1365, 396] on button "button" at bounding box center [1352, 390] width 51 height 73
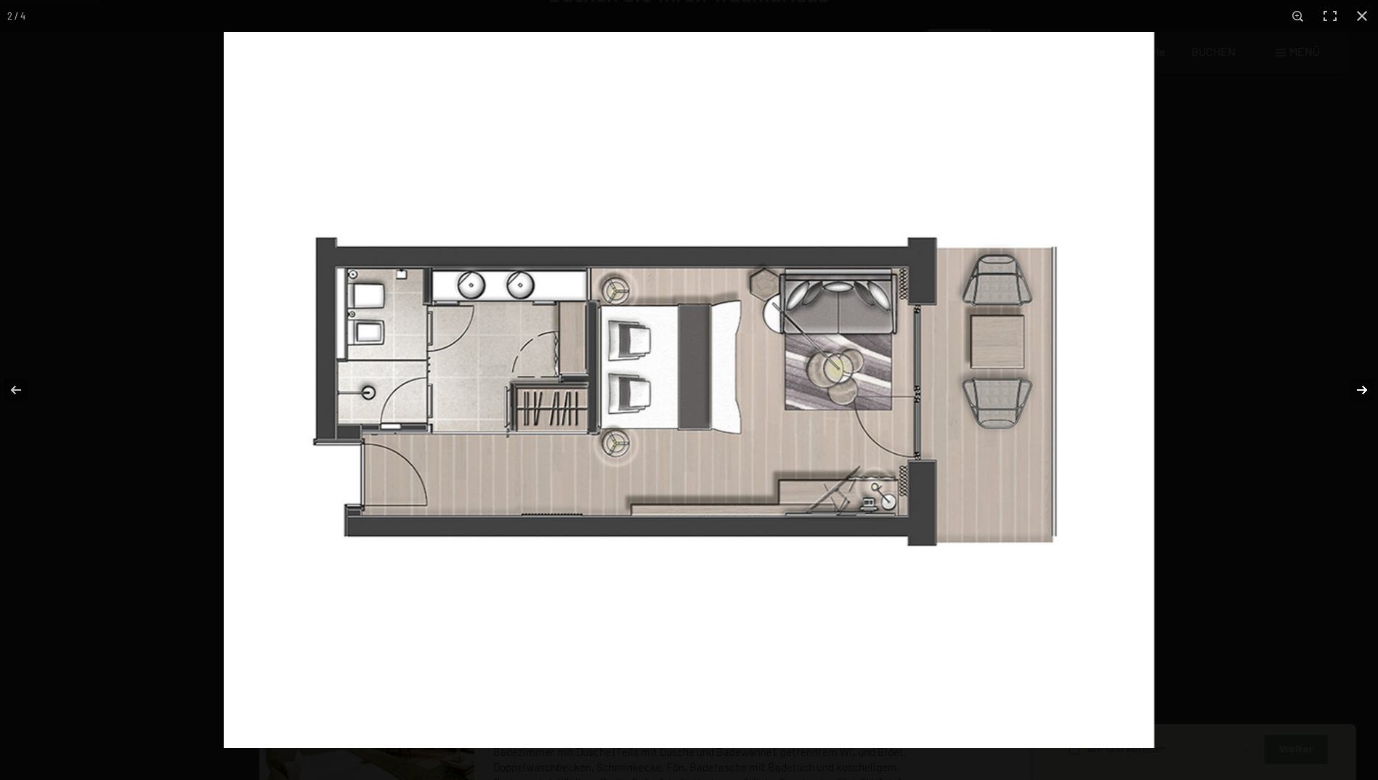
click at [1365, 396] on button "button" at bounding box center [1352, 390] width 51 height 73
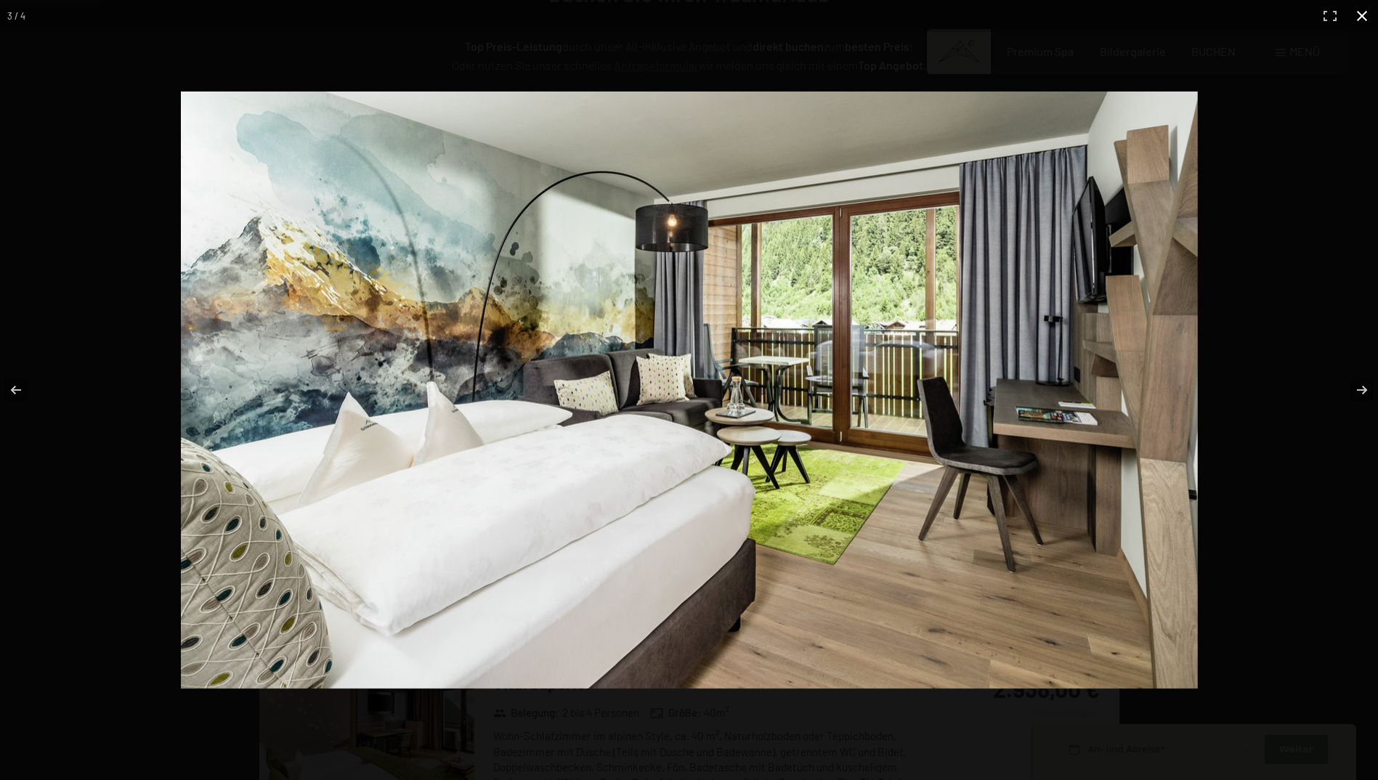
click at [1359, 13] on button "button" at bounding box center [1362, 16] width 32 height 32
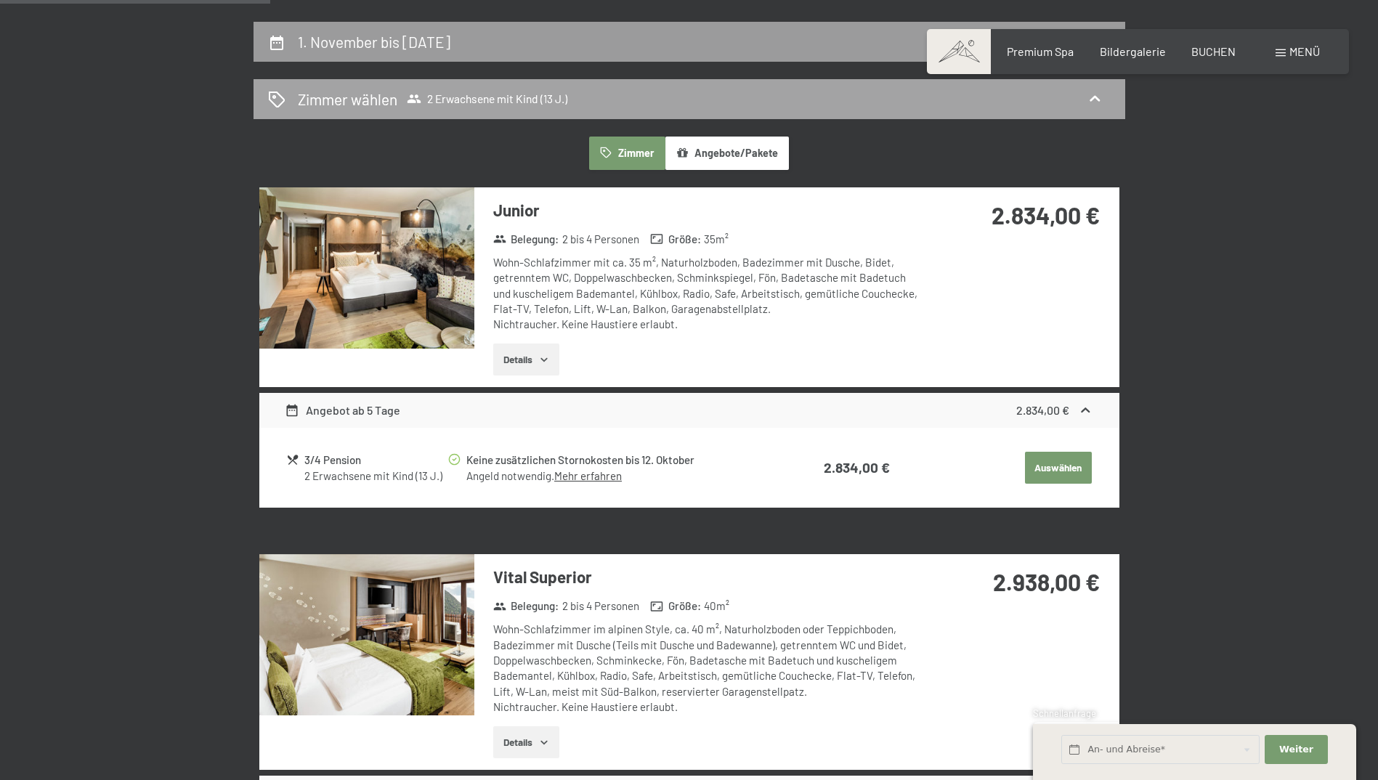
scroll to position [0, 0]
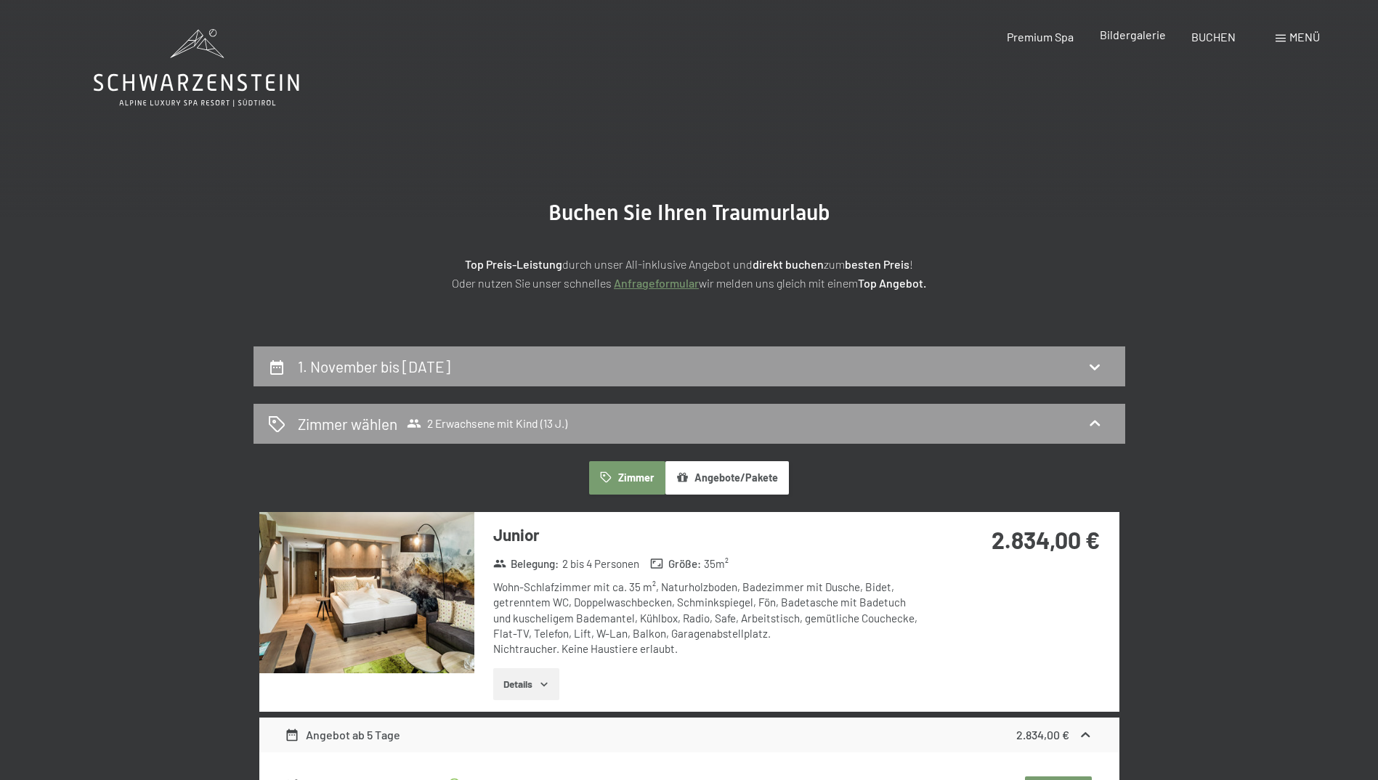
click at [1118, 43] on div "Bildergalerie" at bounding box center [1132, 35] width 66 height 16
click at [1123, 36] on span "Bildergalerie" at bounding box center [1132, 35] width 66 height 14
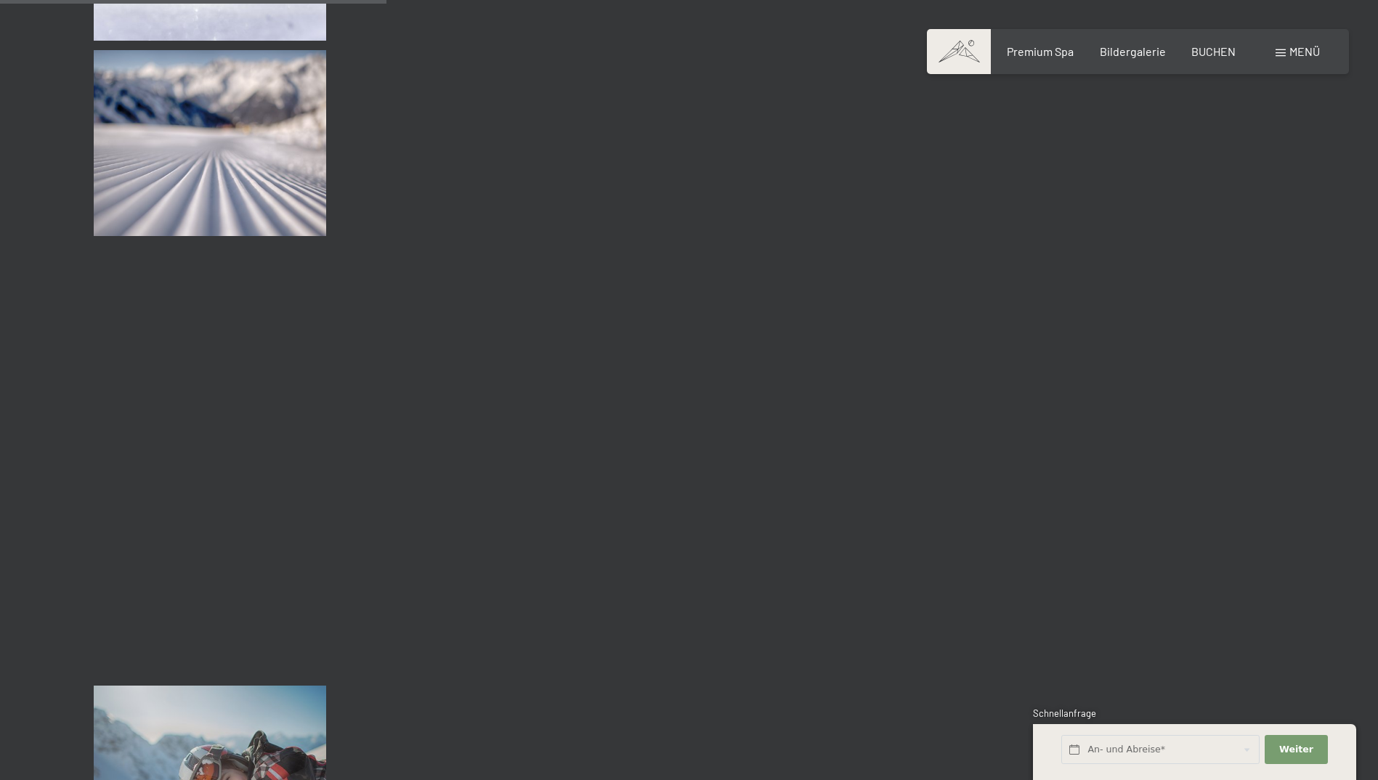
scroll to position [5519, 0]
